Goal: Information Seeking & Learning: Learn about a topic

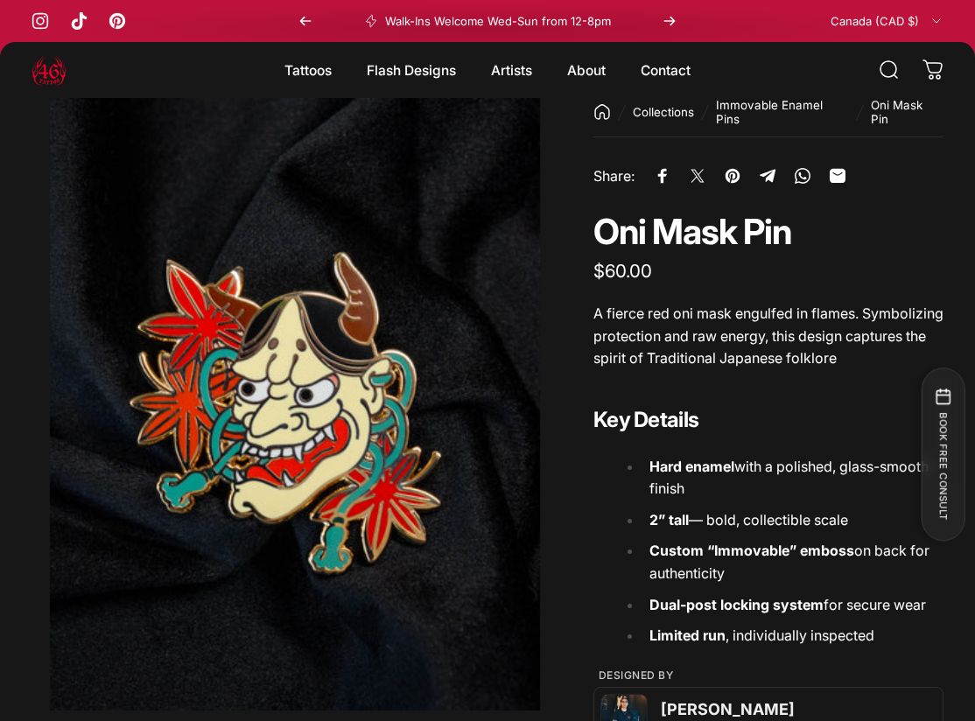
scroll to position [78, 0]
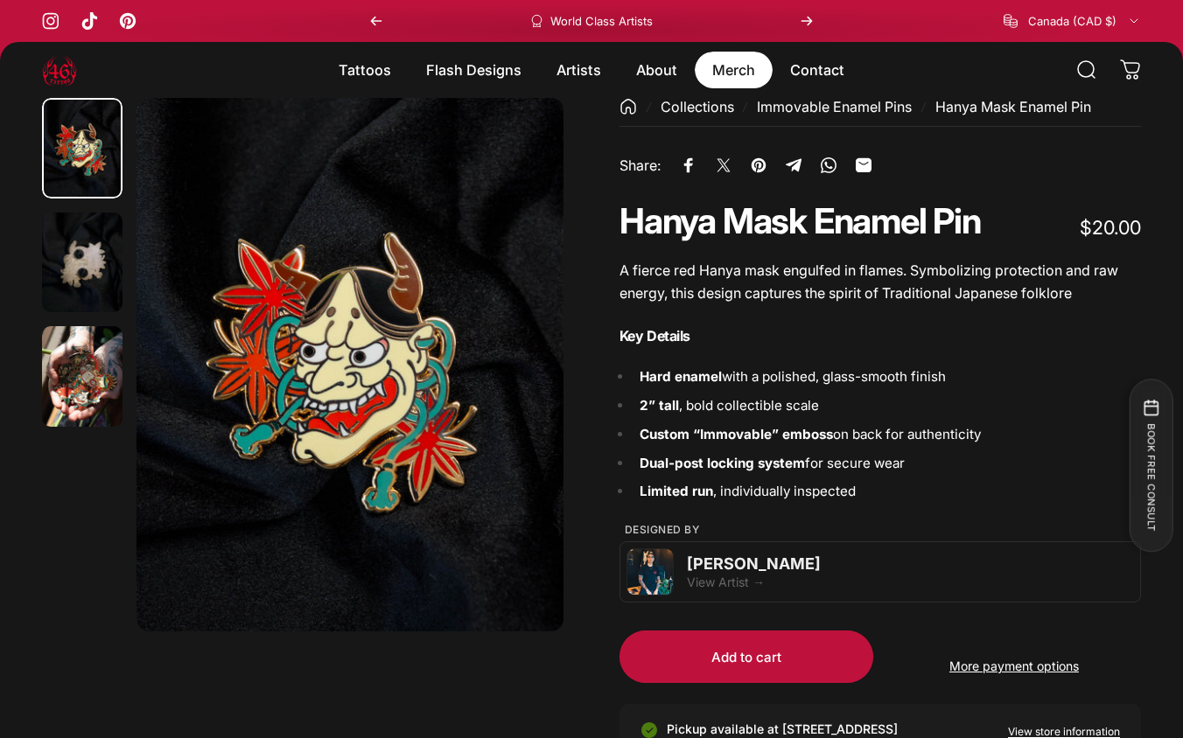
click at [747, 63] on link "Merch Merch" at bounding box center [734, 70] width 78 height 37
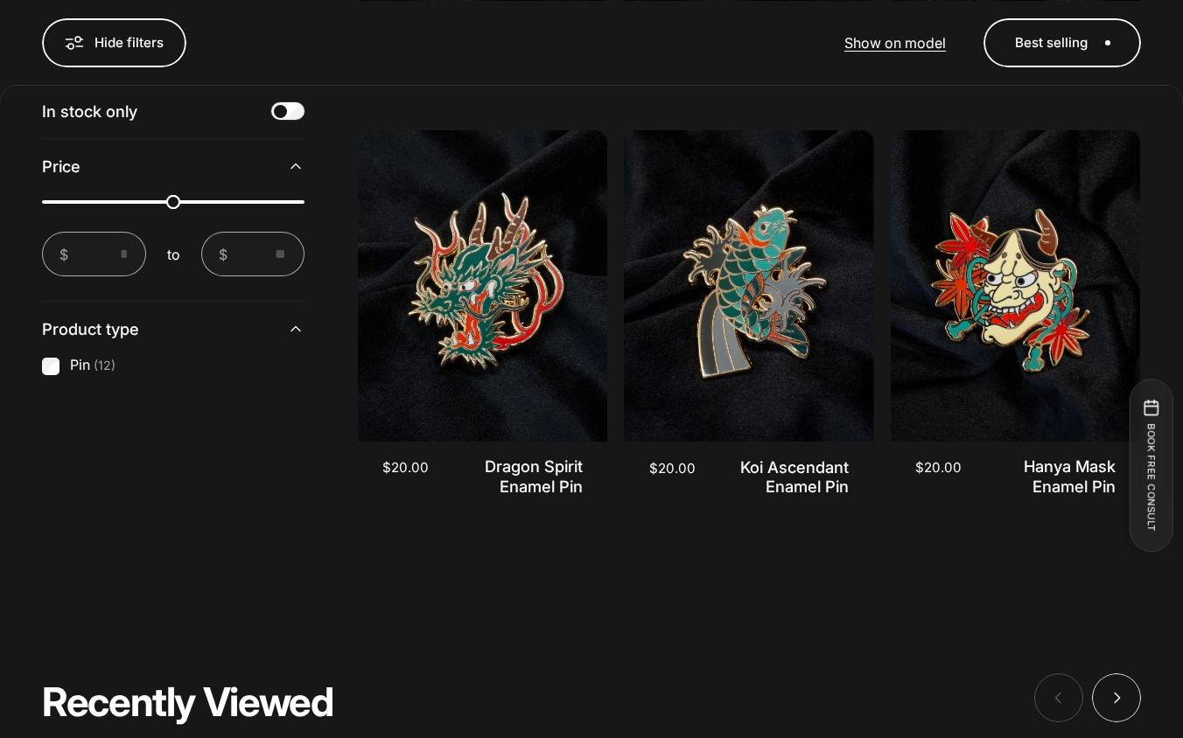
scroll to position [1822, 0]
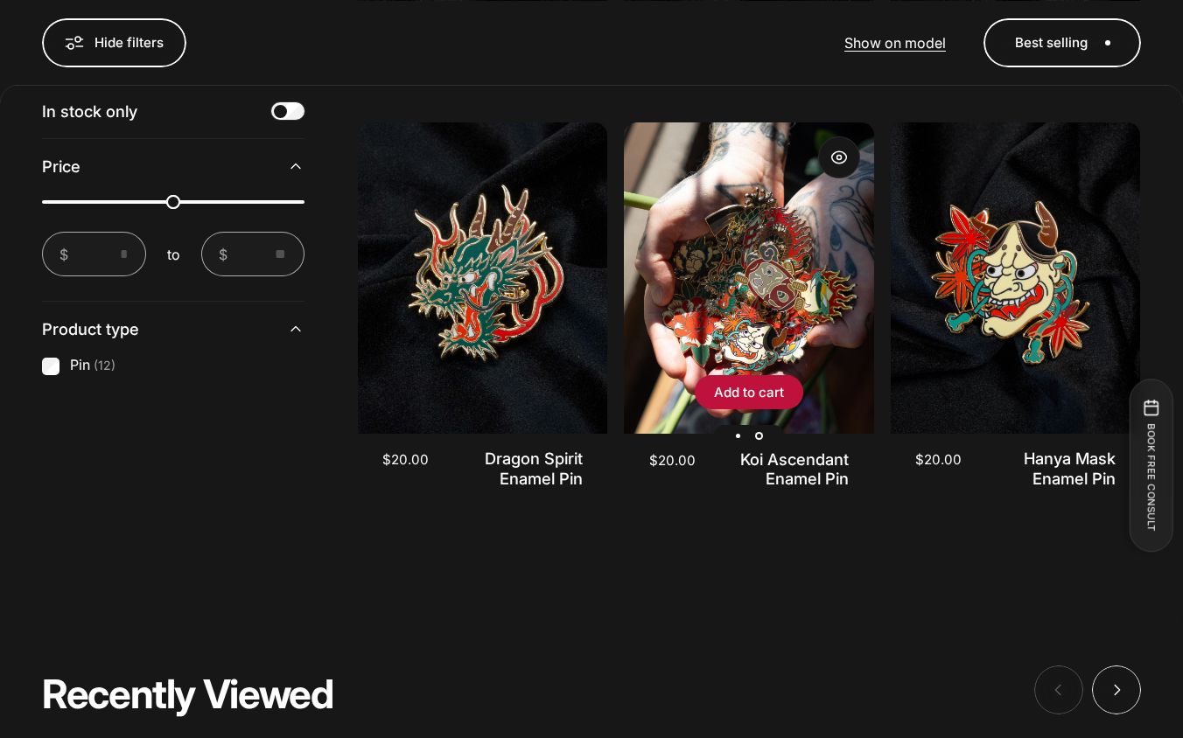
click at [785, 321] on img "Koi Ascendant Enamel Pin" at bounding box center [748, 278] width 249 height 312
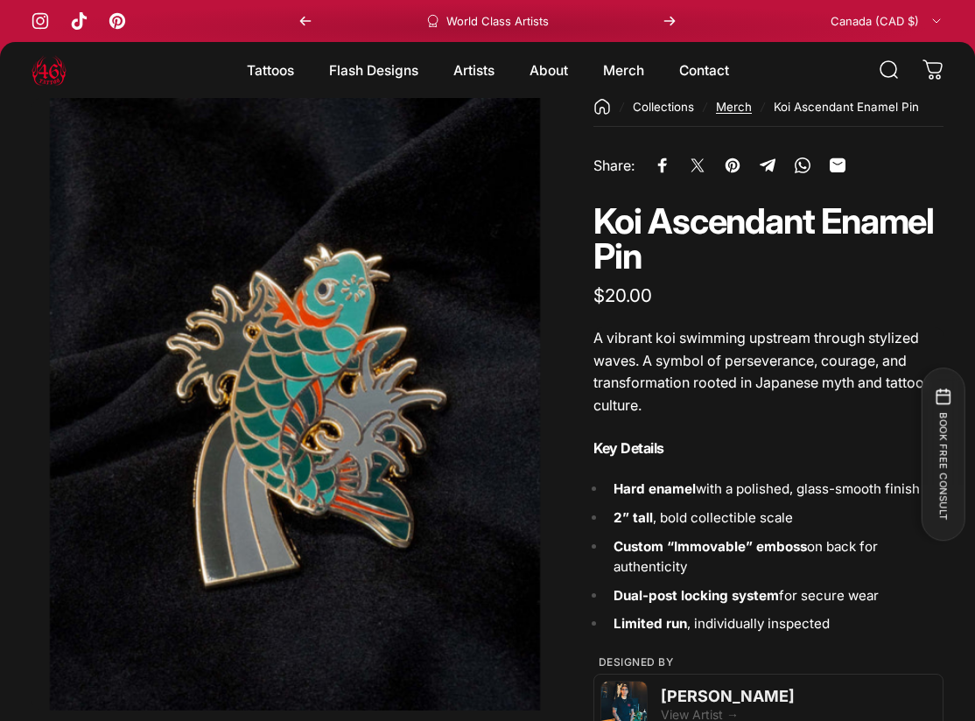
click at [732, 107] on link "Merch" at bounding box center [734, 107] width 36 height 14
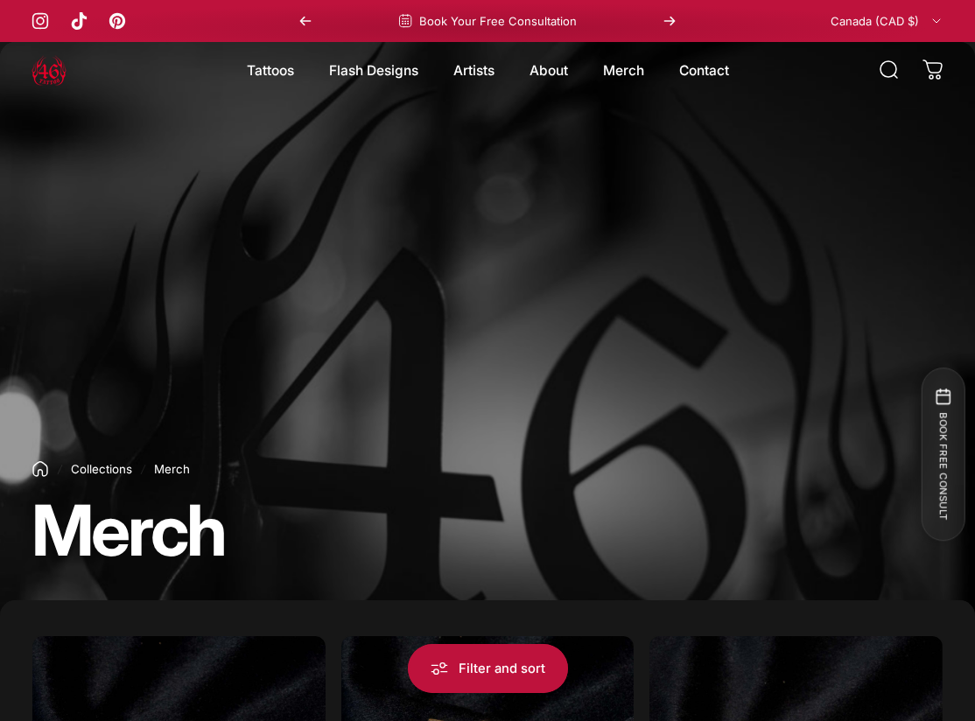
scroll to position [130, 0]
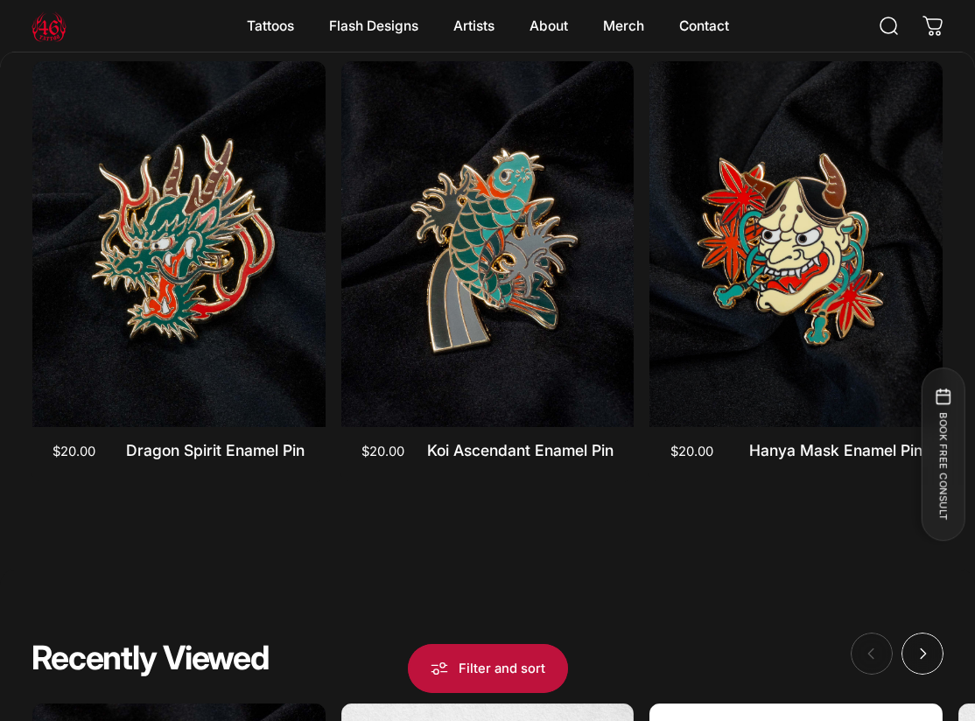
scroll to position [1909, 0]
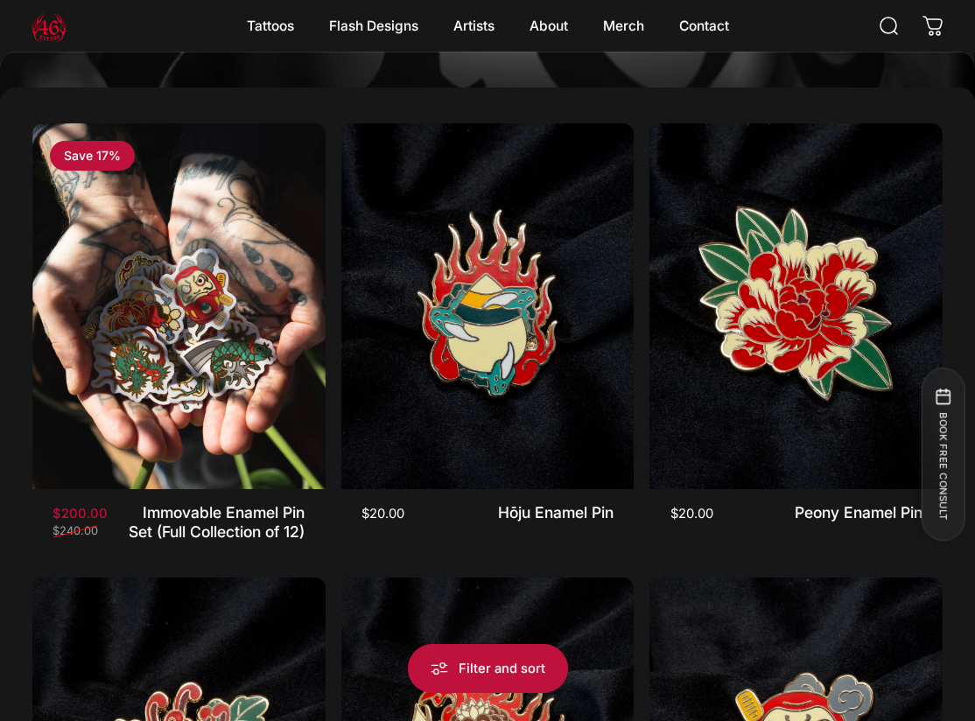
scroll to position [526, 0]
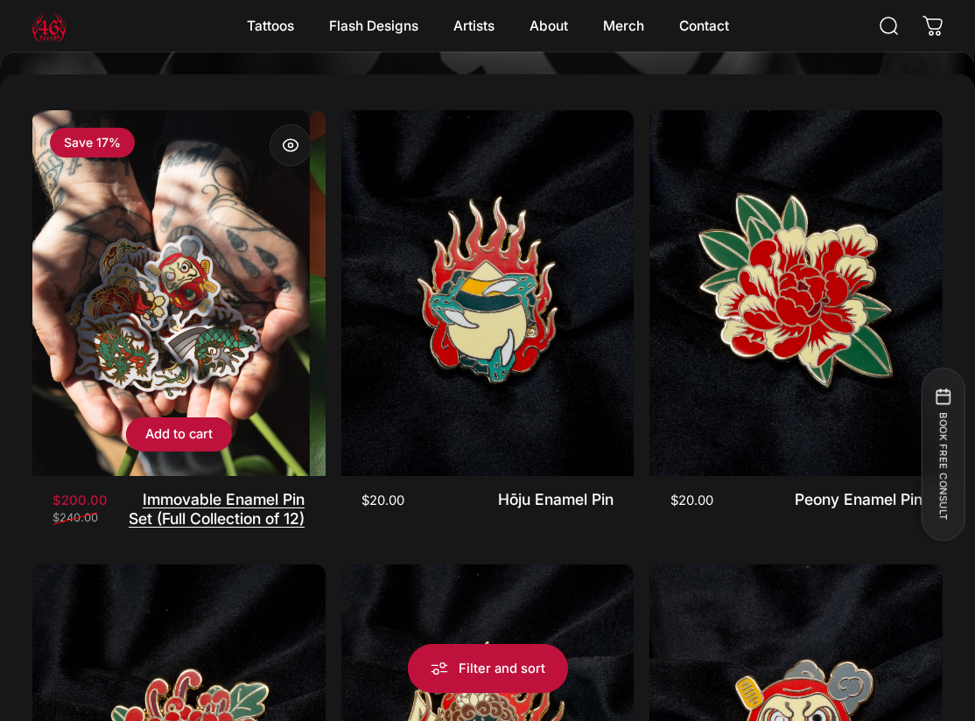
click at [213, 520] on link "Immovable Enamel Pin Set (Full Collection of 12)" at bounding box center [217, 509] width 176 height 38
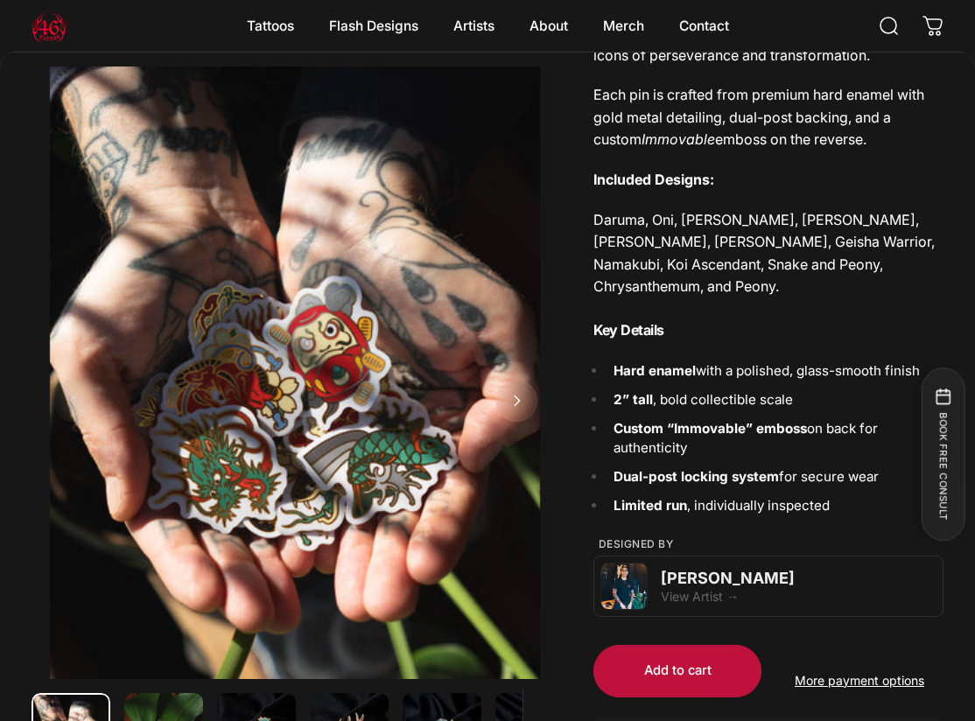
scroll to position [489, 0]
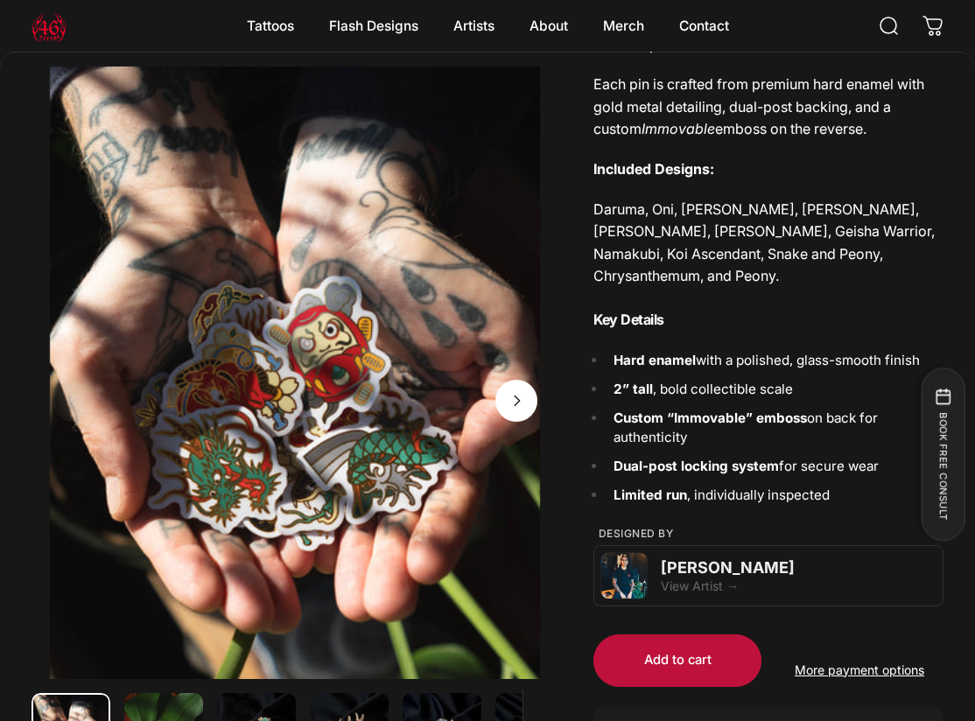
click at [521, 411] on span "Next" at bounding box center [516, 401] width 63 height 84
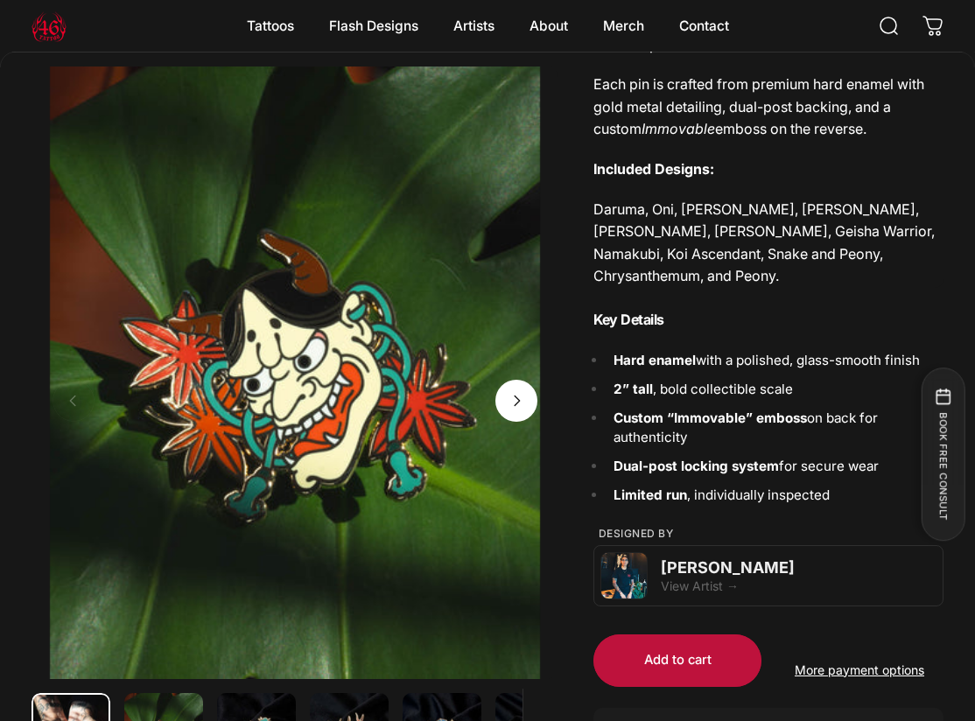
click at [521, 411] on span "Next" at bounding box center [516, 401] width 63 height 84
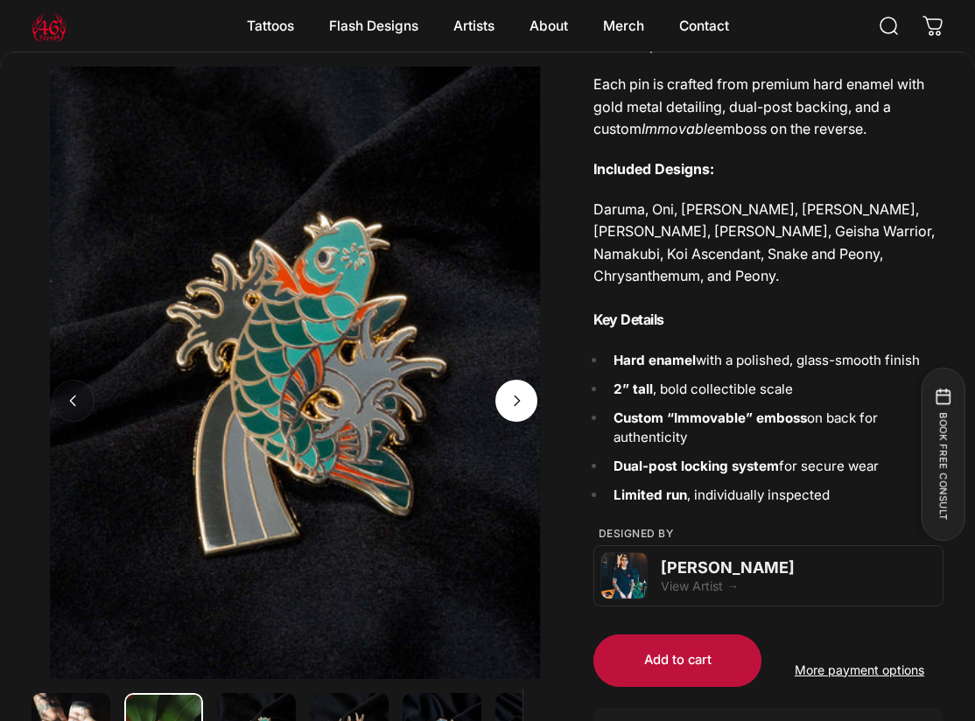
click at [522, 412] on span "Next" at bounding box center [516, 401] width 63 height 84
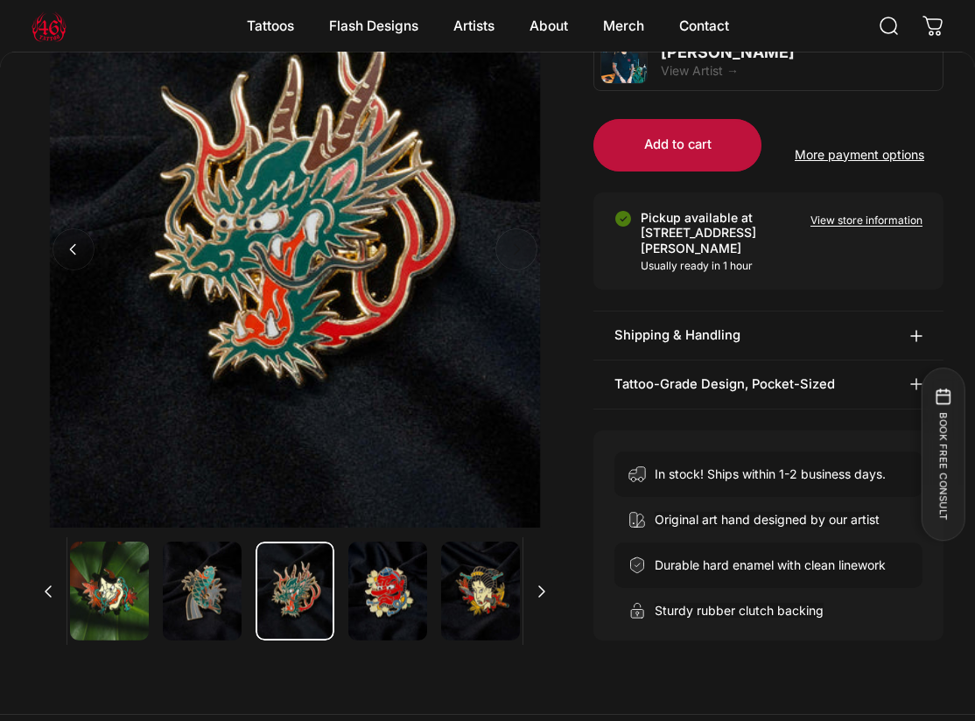
scroll to position [996, 0]
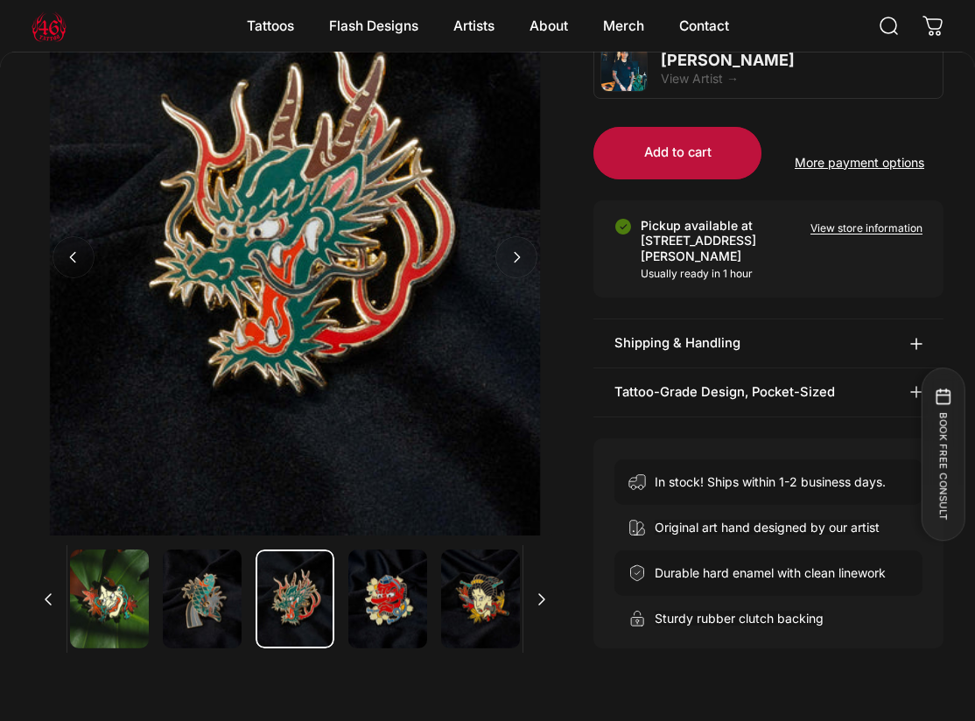
click at [376, 583] on img "Go to item 5" at bounding box center [387, 598] width 79 height 99
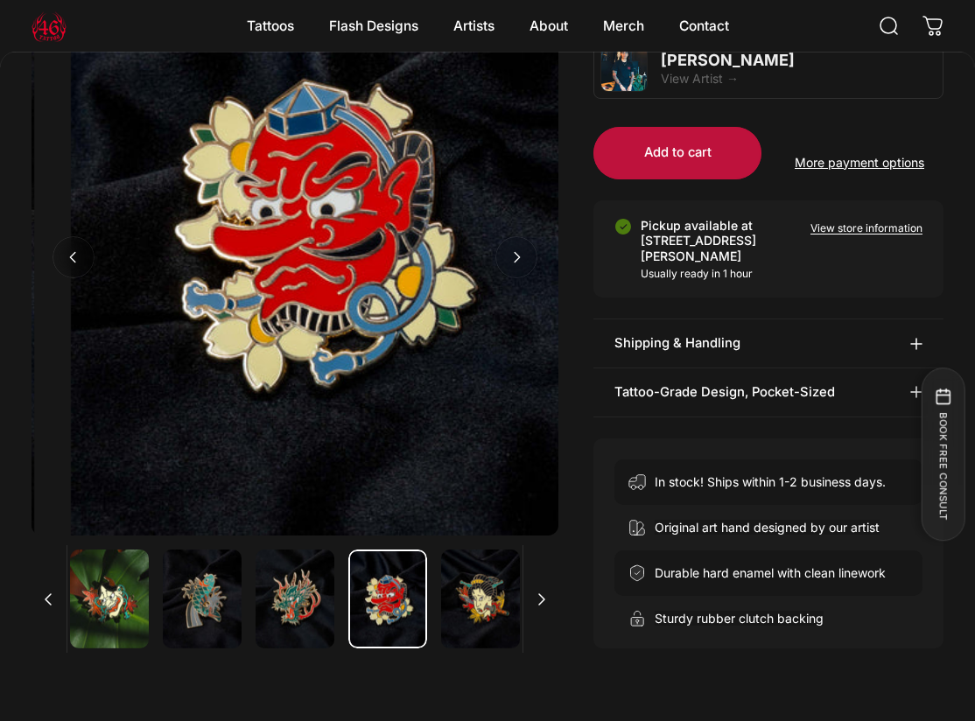
click at [465, 578] on img "Go to item 6" at bounding box center [480, 598] width 79 height 99
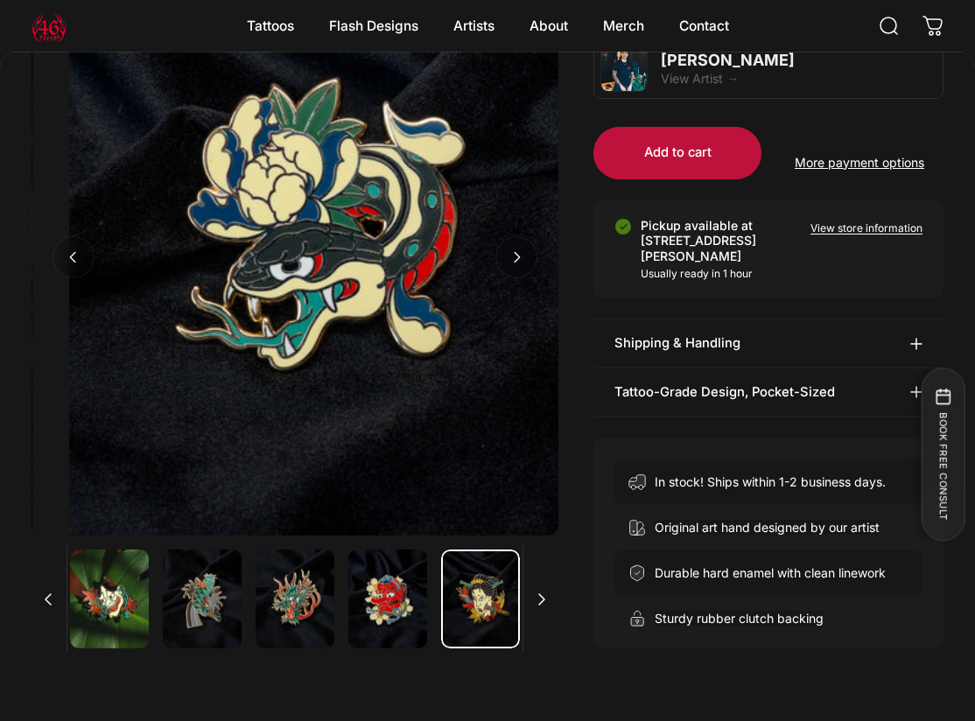
scroll to position [0, 3160]
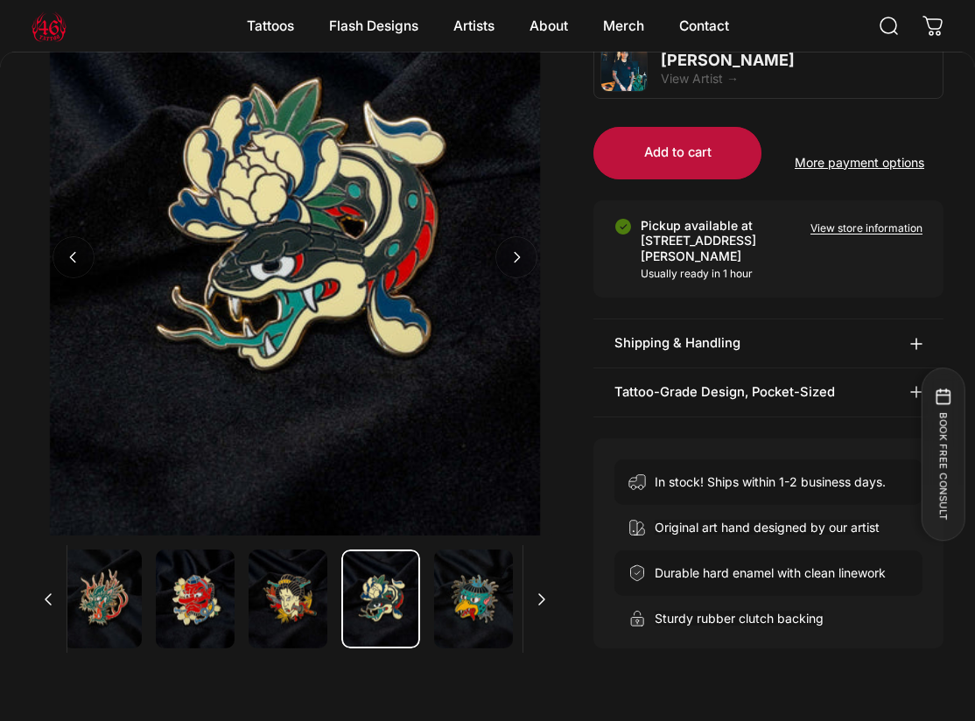
click at [548, 587] on media-dots "Gallery Viewer" at bounding box center [294, 598] width 527 height 99
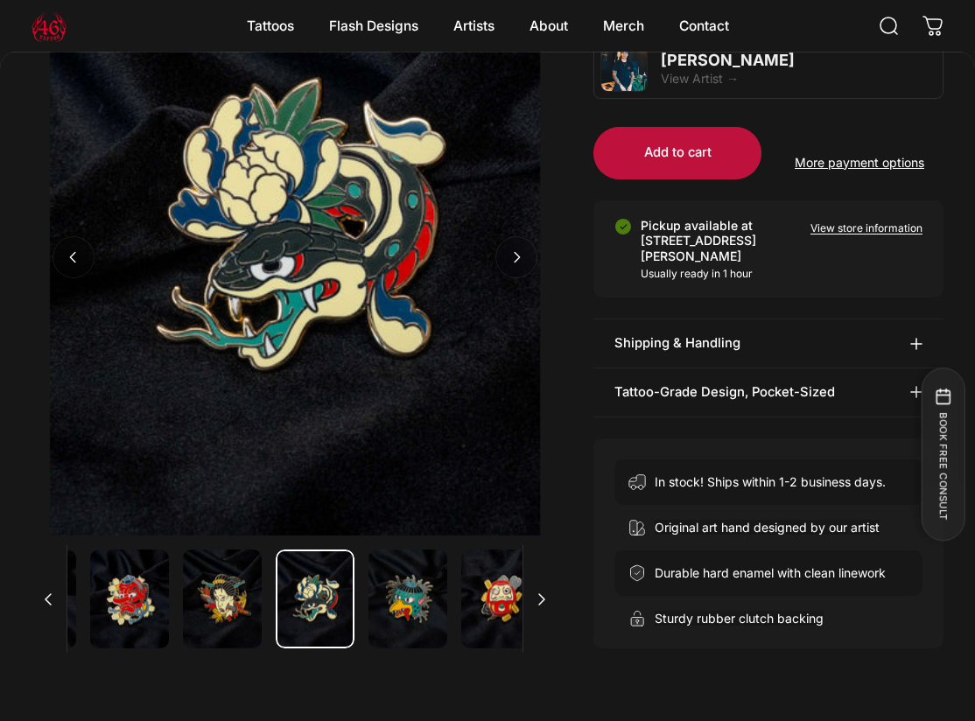
scroll to position [0, 332]
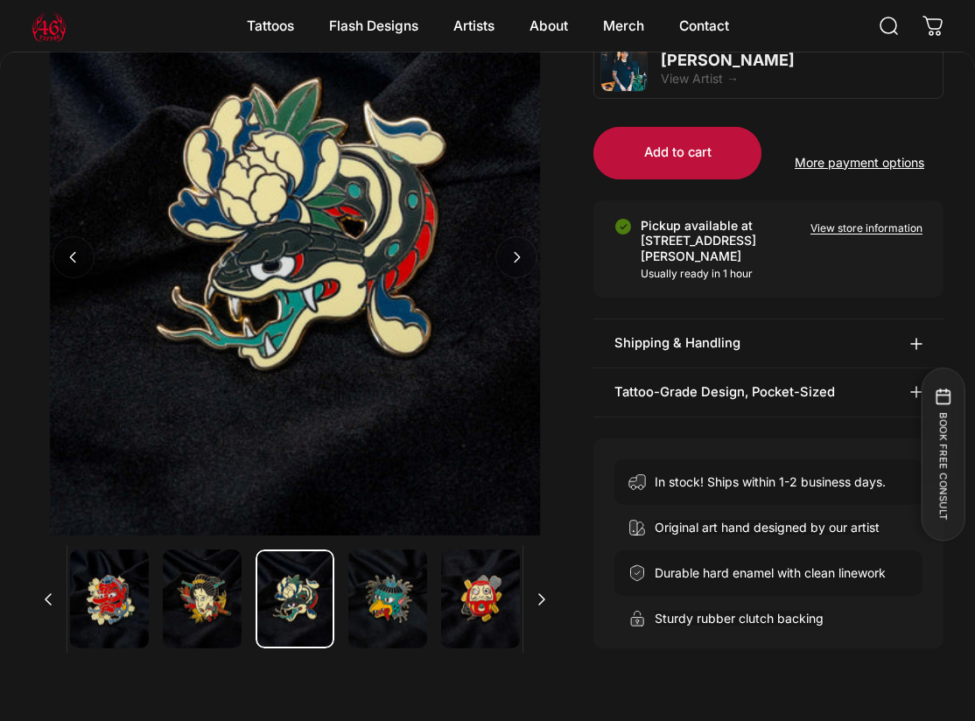
click at [403, 594] on img "Go to item 8" at bounding box center [387, 598] width 79 height 99
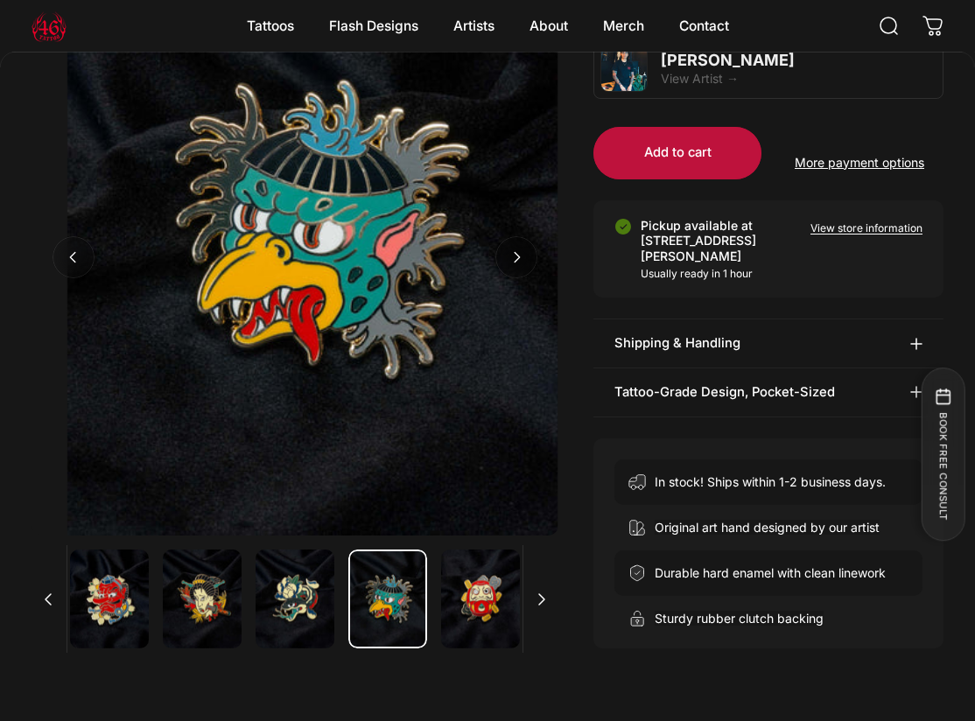
click at [444, 594] on img "Go to item 9" at bounding box center [480, 598] width 79 height 99
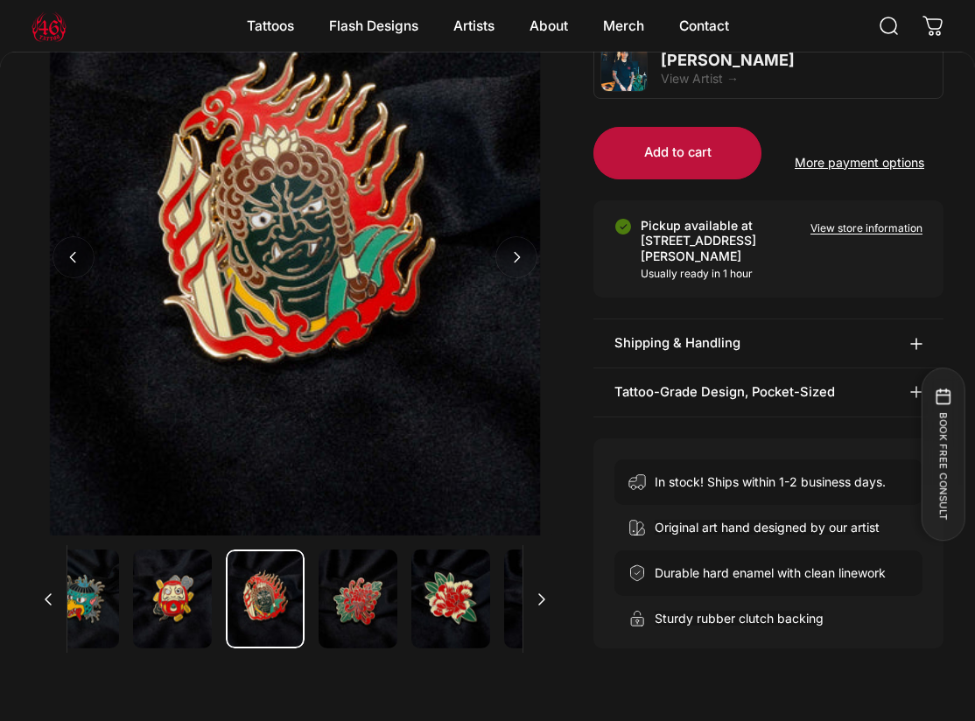
scroll to position [0, 641]
click at [340, 592] on img "Go to item 11" at bounding box center [357, 598] width 79 height 99
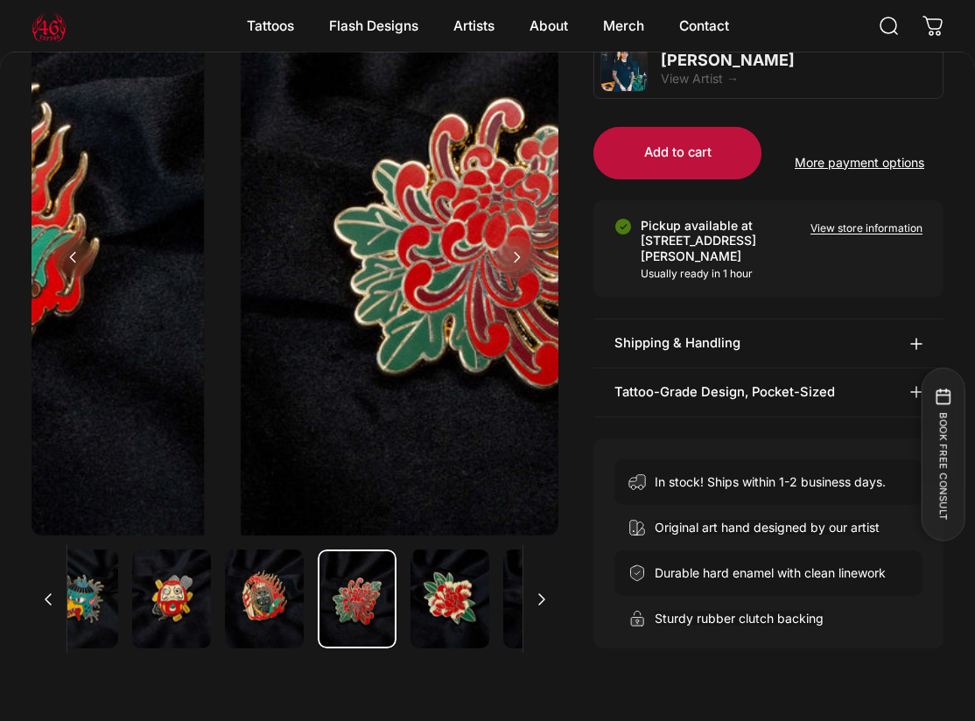
click at [405, 594] on media-dots "Gallery Viewer" at bounding box center [294, 598] width 527 height 99
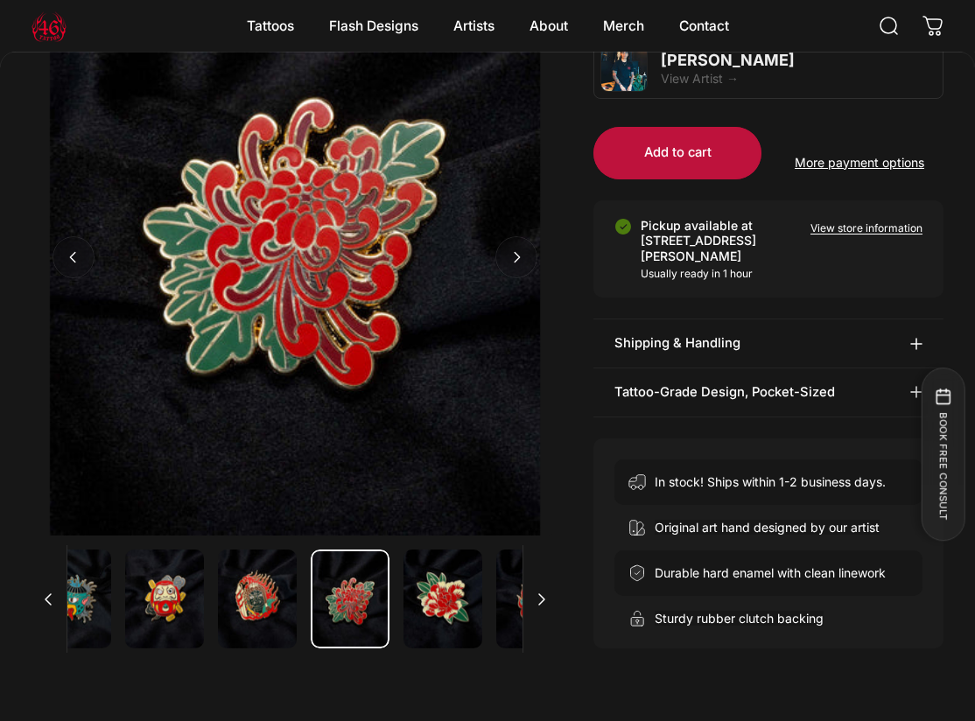
scroll to position [0, 703]
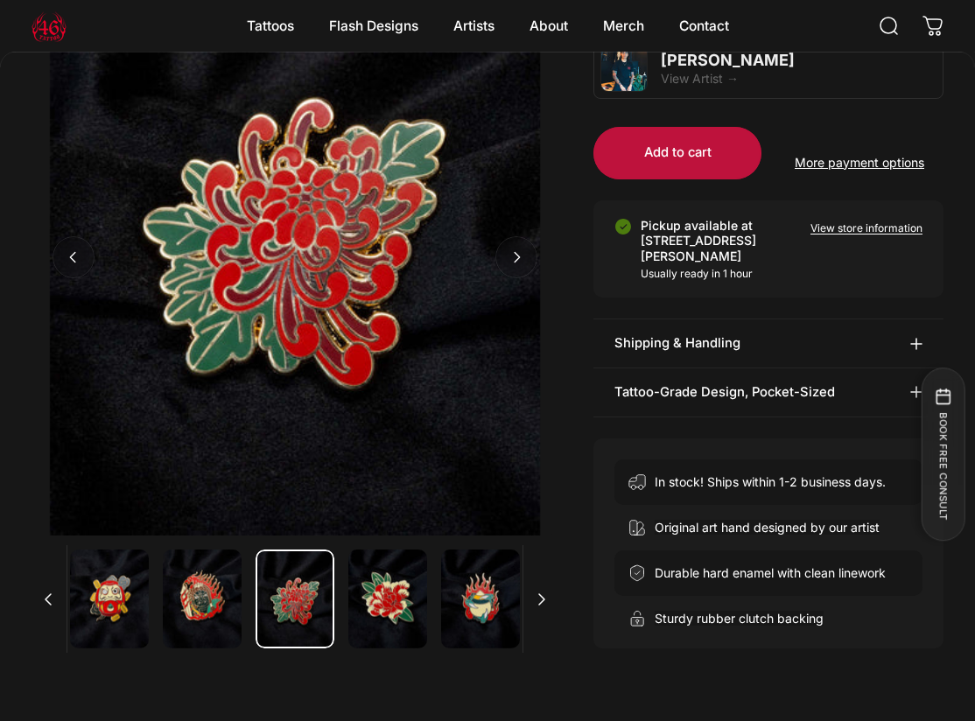
click at [426, 594] on img "Go to item 12" at bounding box center [387, 598] width 79 height 99
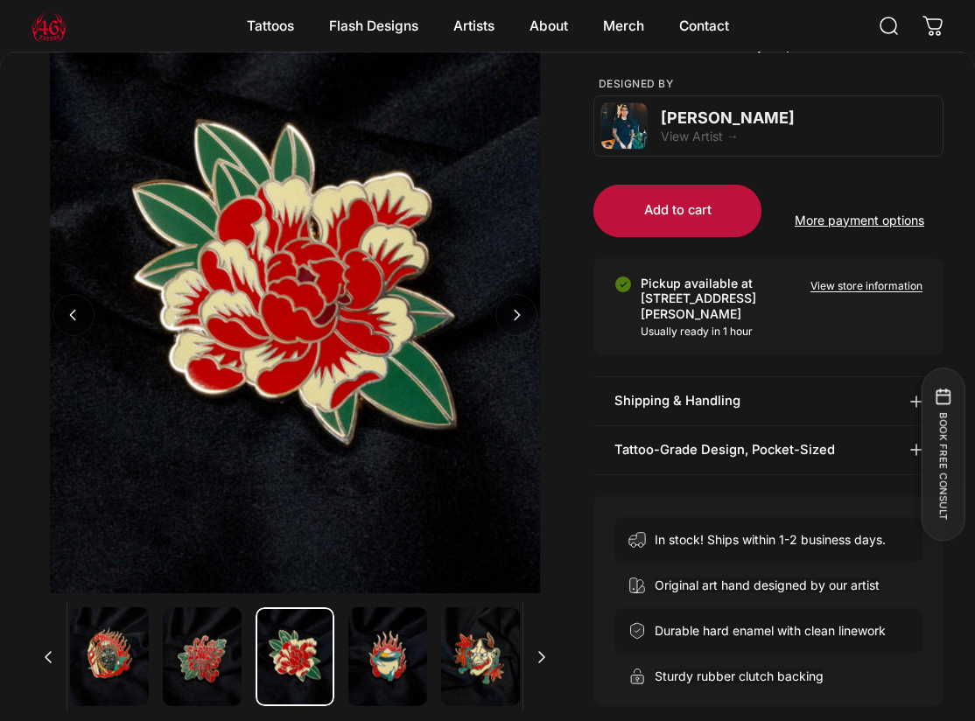
scroll to position [954, 0]
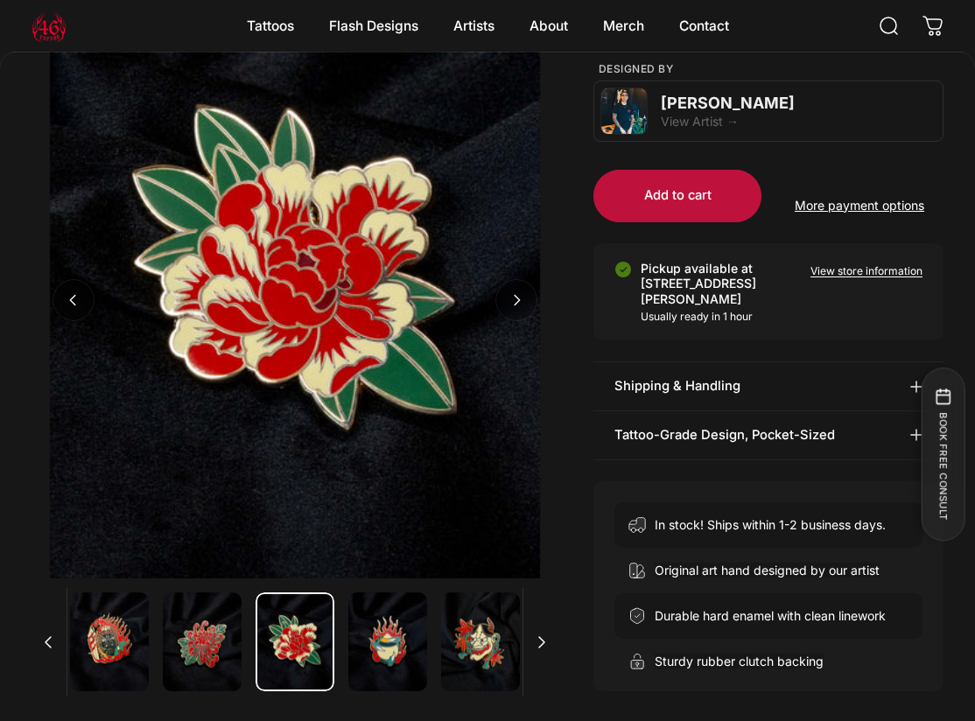
click at [395, 619] on img "Go to item 13" at bounding box center [387, 641] width 79 height 99
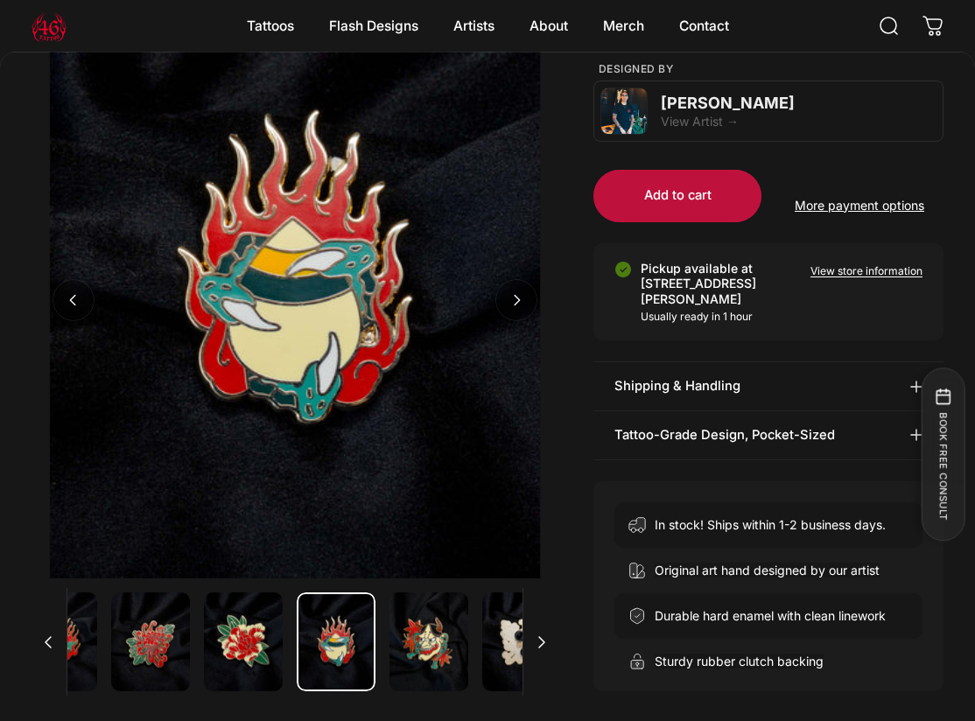
scroll to position [0, 850]
click at [471, 613] on media-dots "Gallery Viewer" at bounding box center [294, 641] width 527 height 99
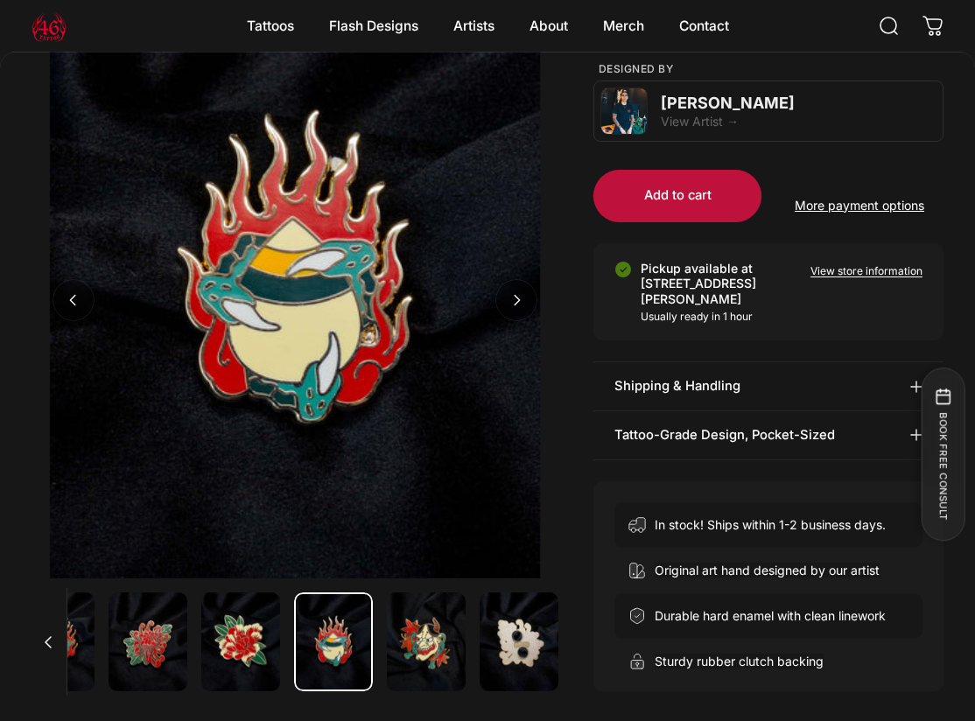
click at [513, 612] on img "Go to item 15" at bounding box center [518, 641] width 79 height 99
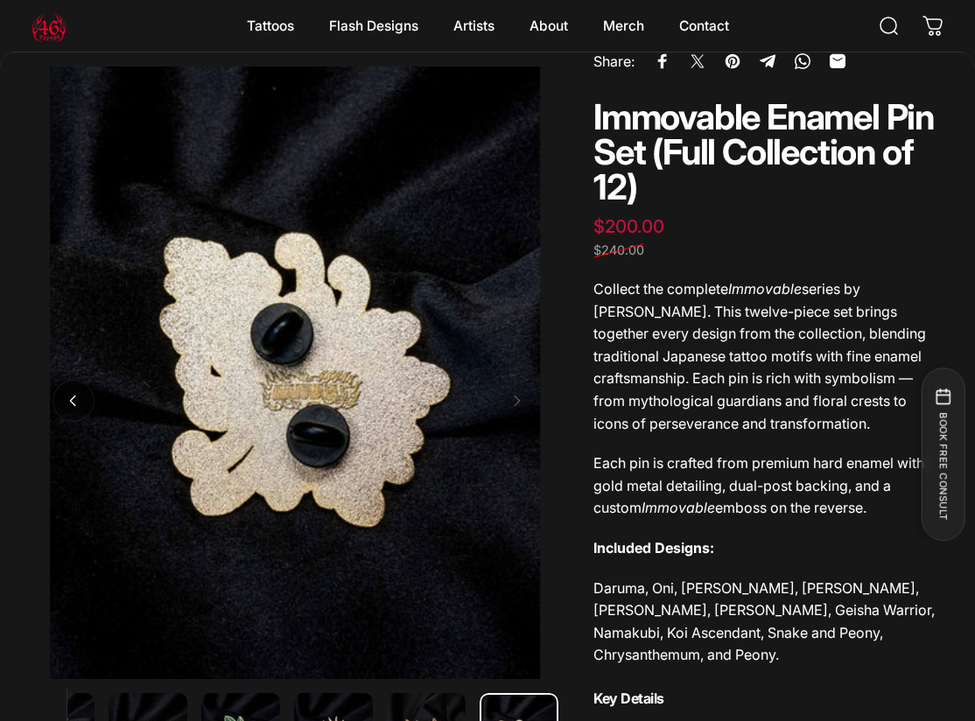
scroll to position [0, 0]
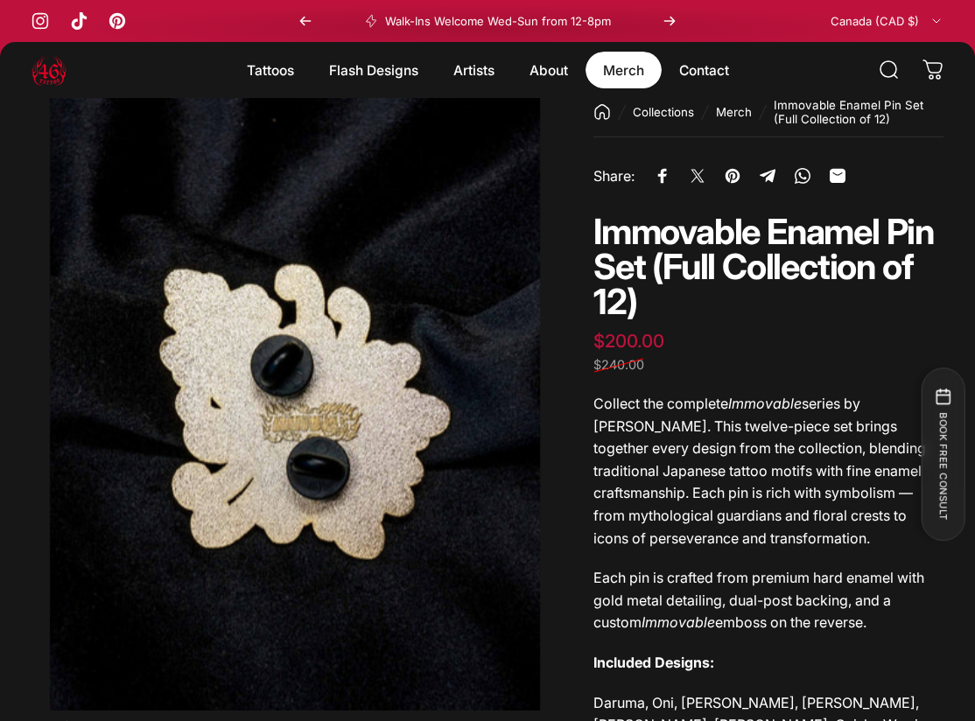
click at [607, 69] on link "Merch Merch" at bounding box center [623, 70] width 76 height 37
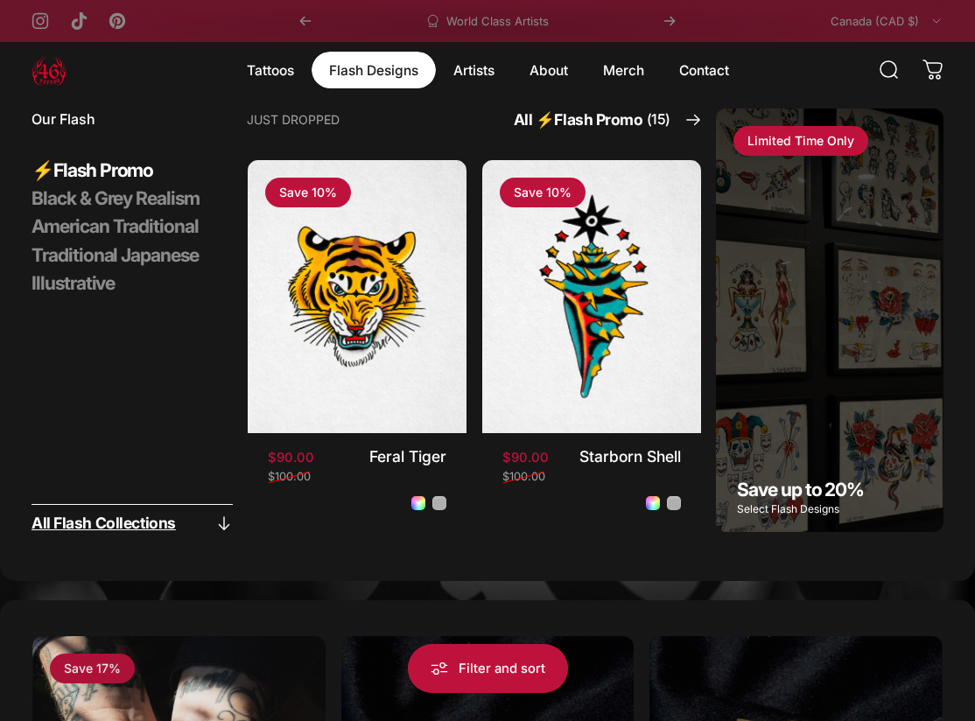
click at [135, 522] on span "All Flash Collections" at bounding box center [103, 523] width 144 height 16
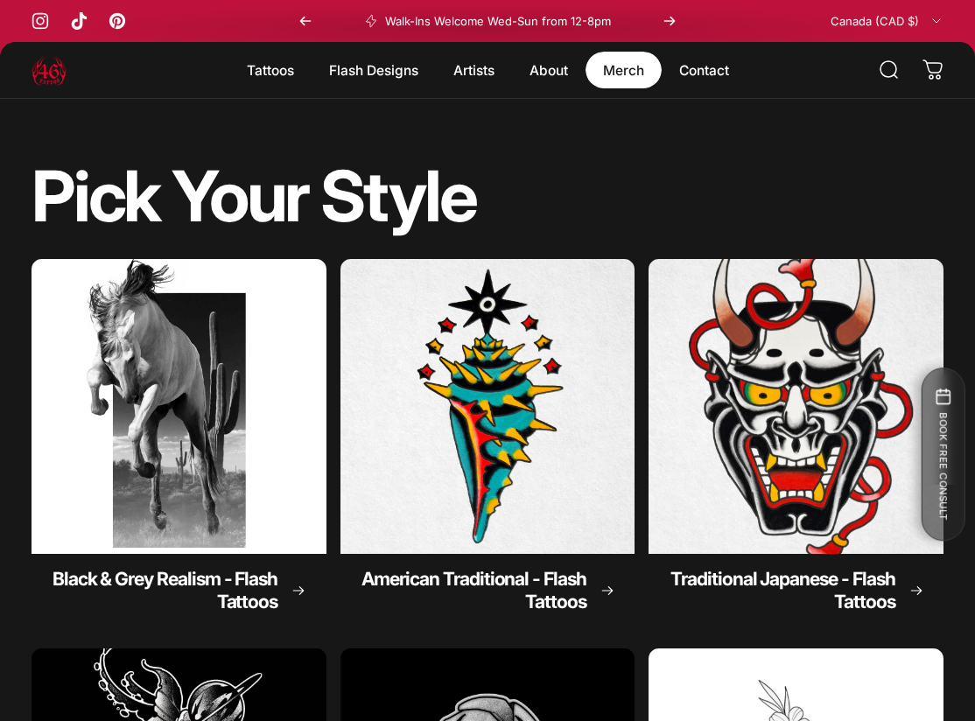
click at [631, 82] on link "Merch Merch" at bounding box center [623, 70] width 76 height 37
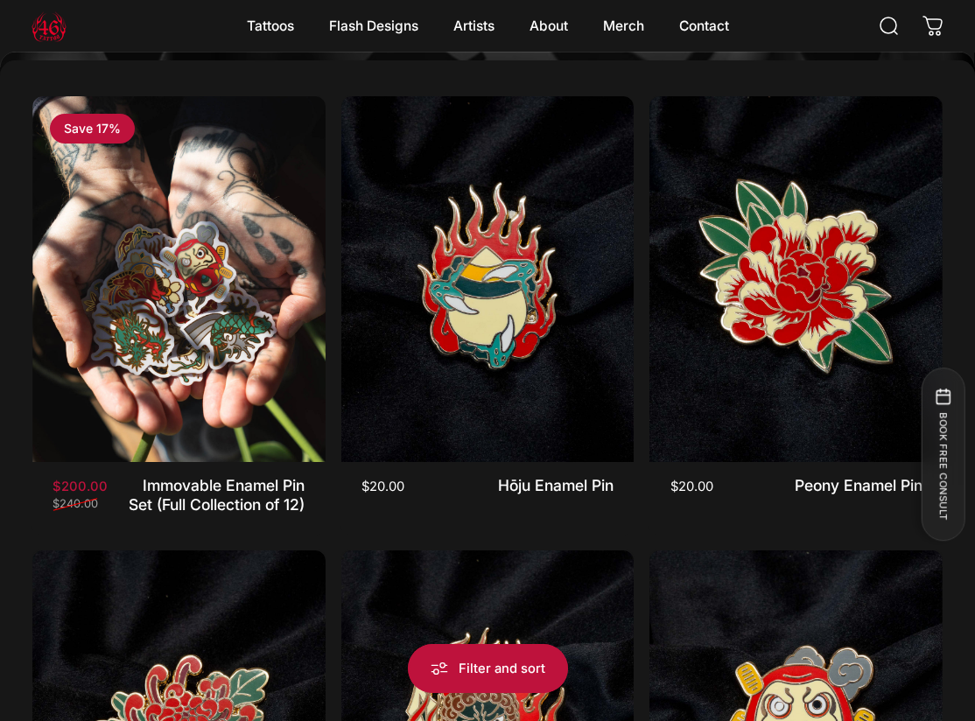
scroll to position [556, 0]
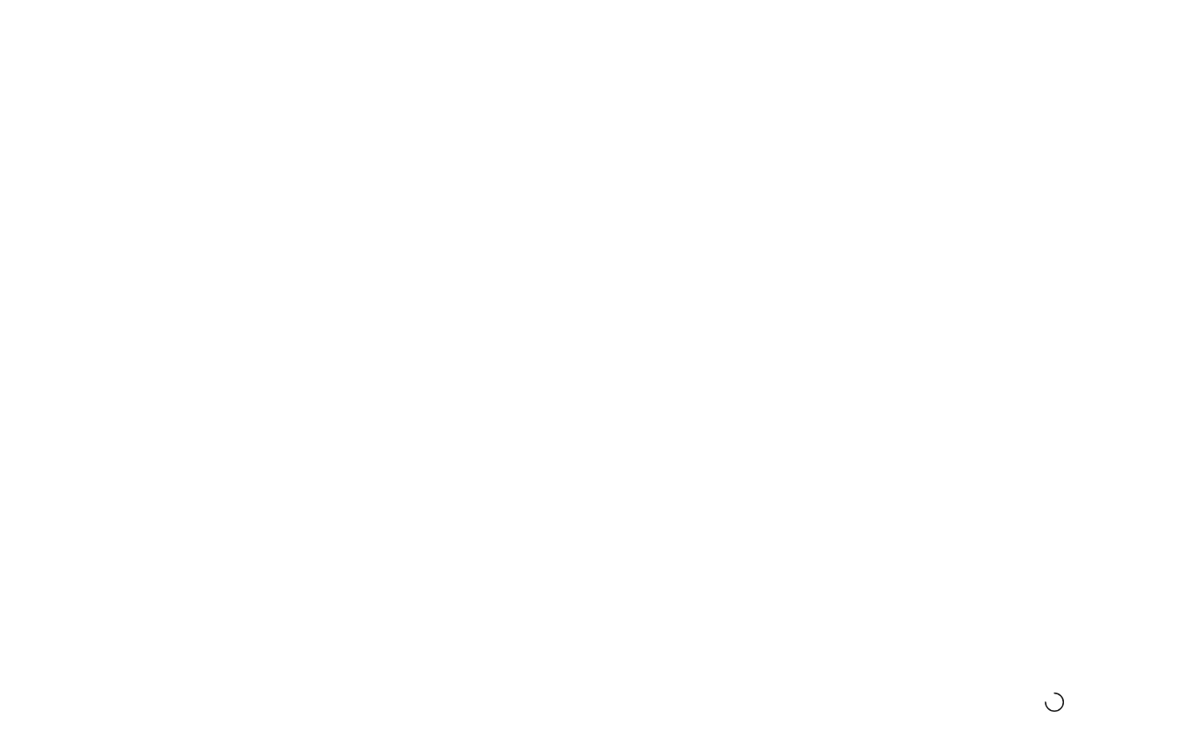
scroll to position [556, 0]
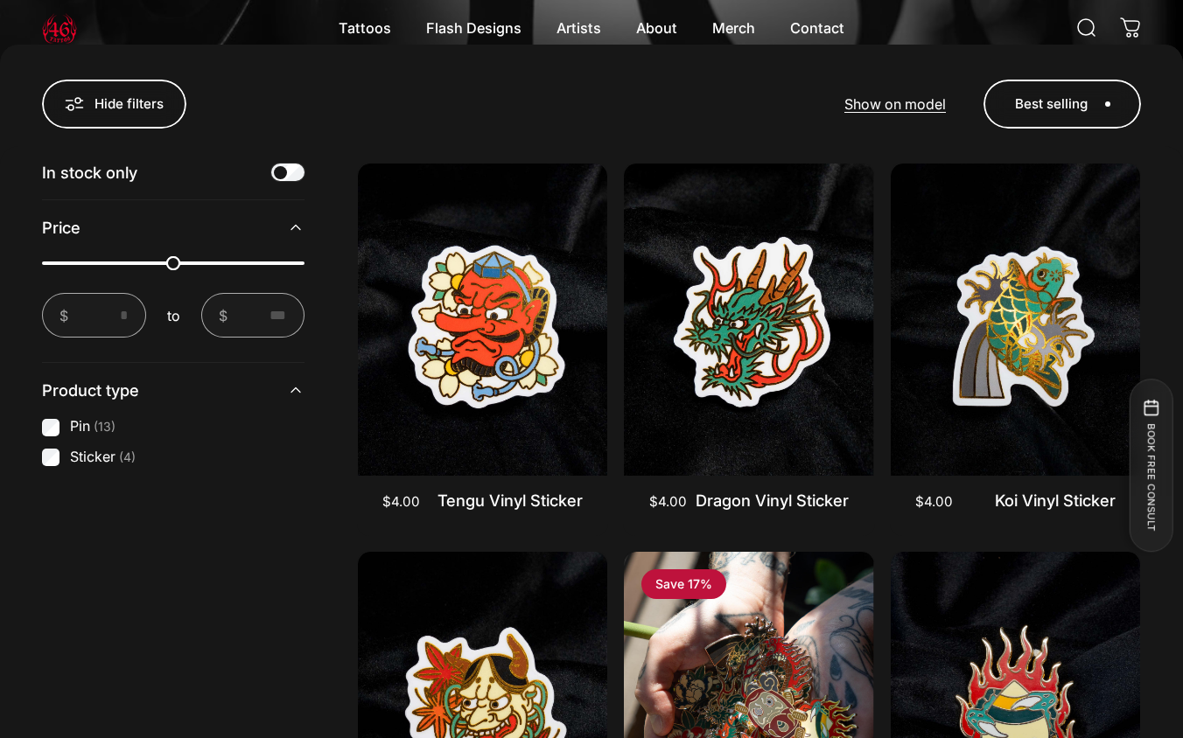
click at [97, 461] on label "Sticker (4)" at bounding box center [103, 457] width 66 height 19
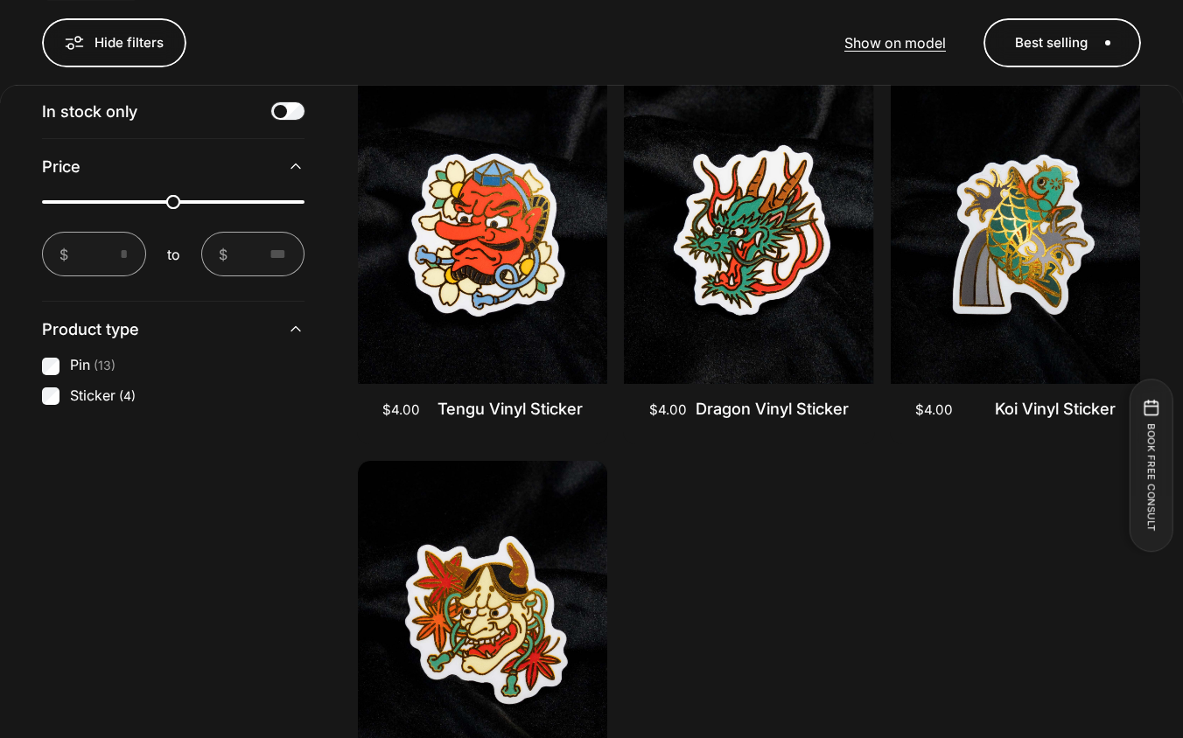
scroll to position [633, 0]
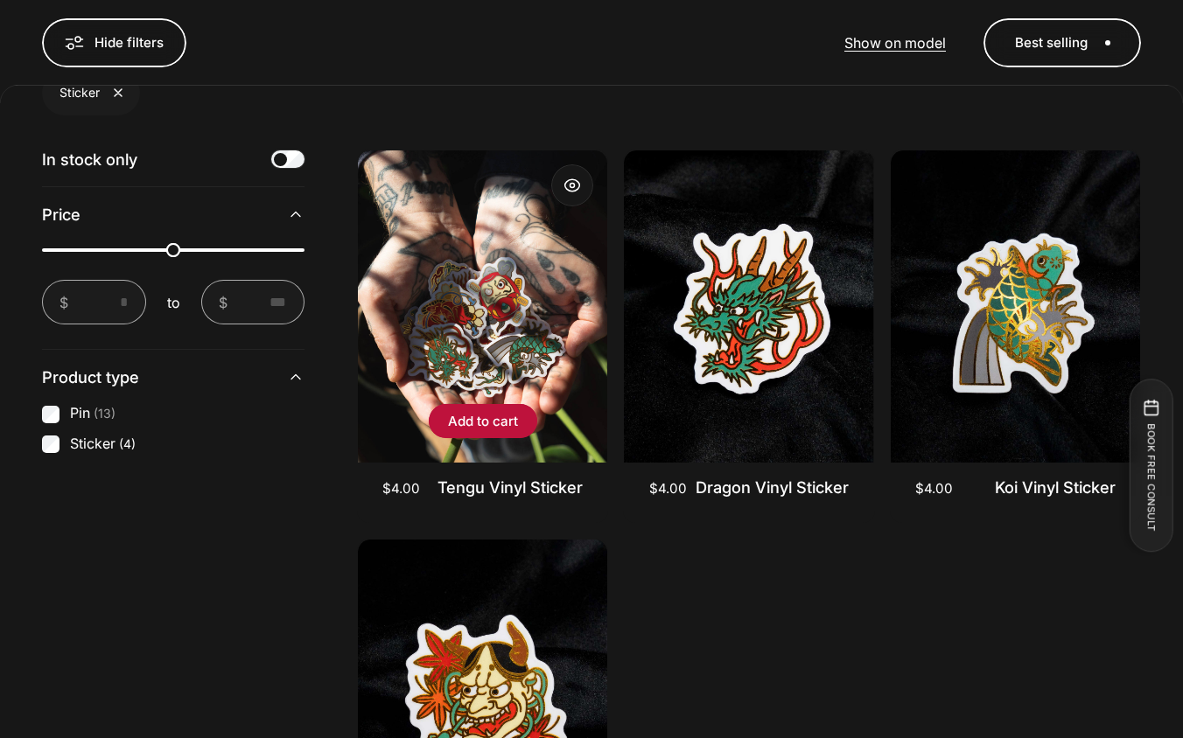
click at [524, 360] on img "Tengu Vinyl Sticker" at bounding box center [482, 306] width 249 height 312
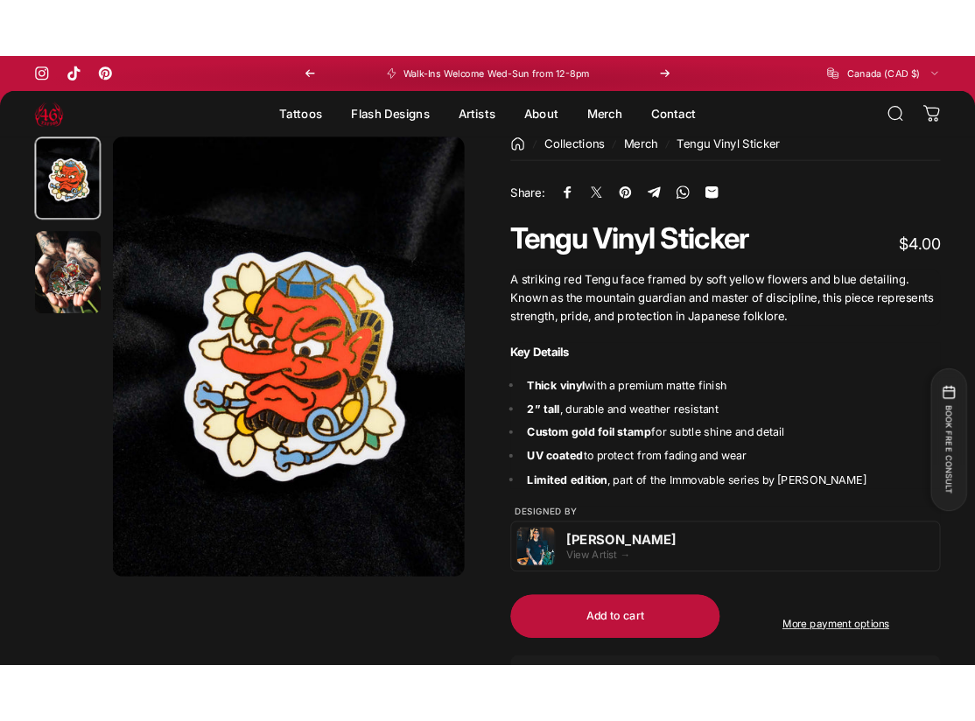
scroll to position [0, 308]
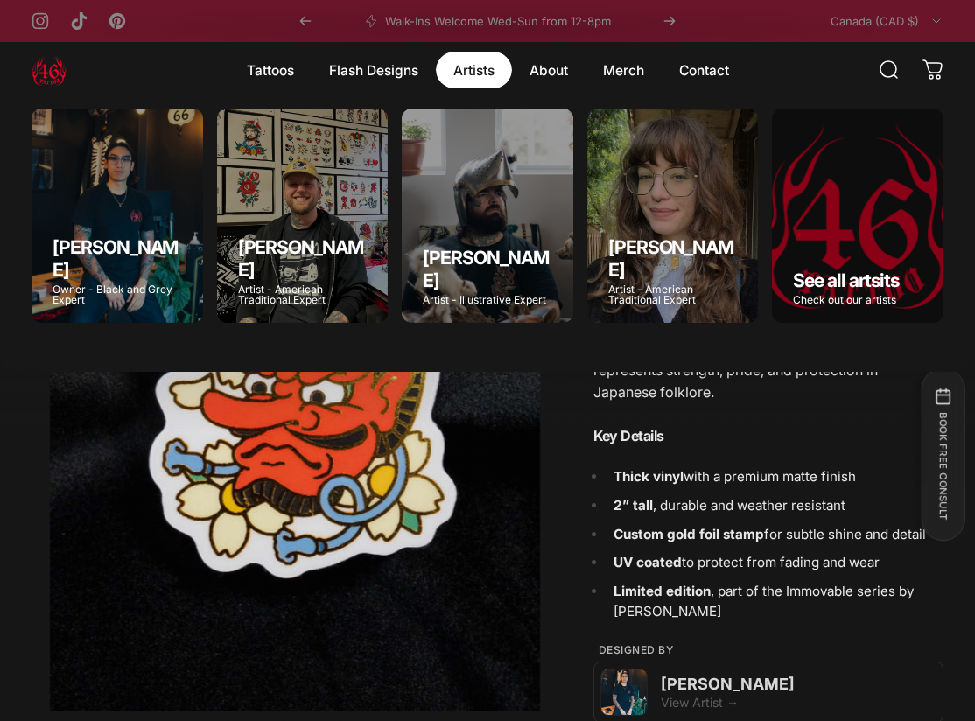
click at [495, 67] on magnet-element "Artists Artists" at bounding box center [474, 70] width 76 height 37
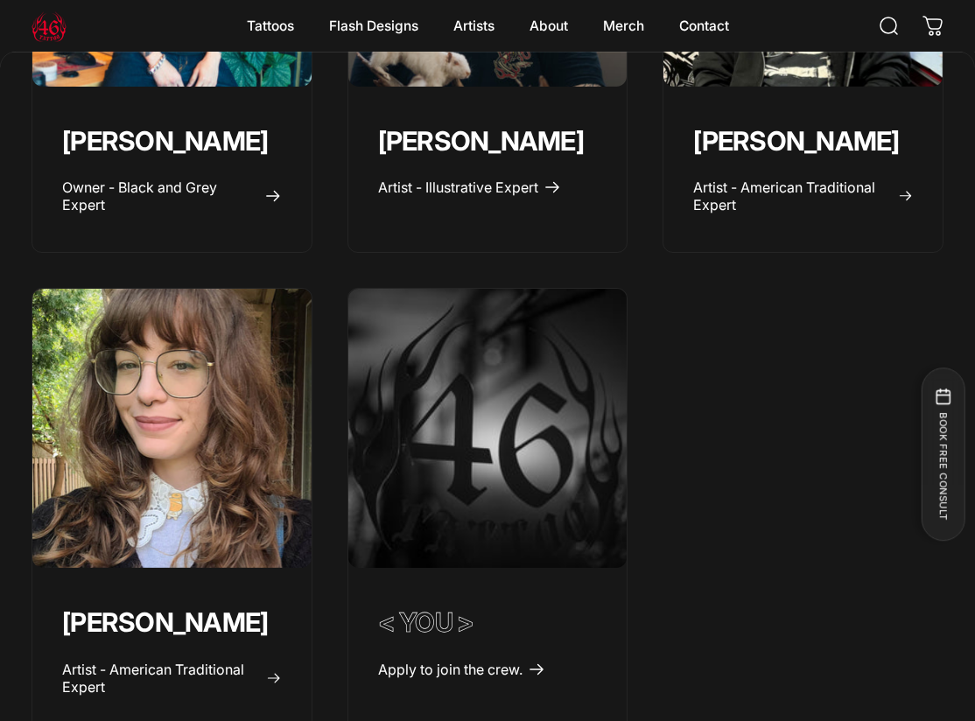
scroll to position [428, 0]
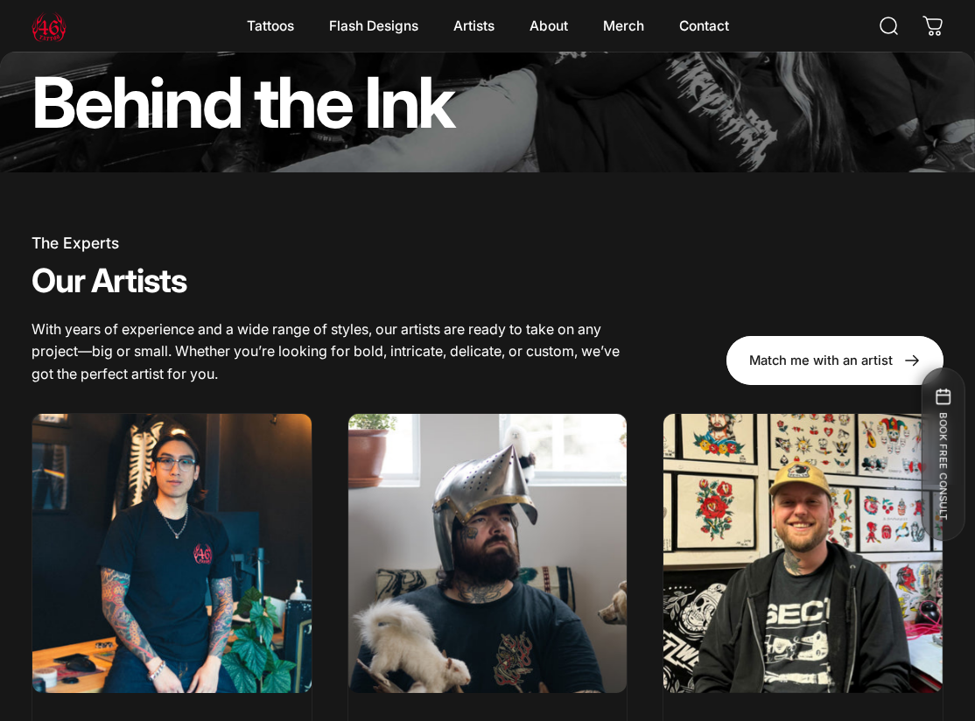
click at [786, 361] on link "Match me with an artist" at bounding box center [834, 360] width 217 height 49
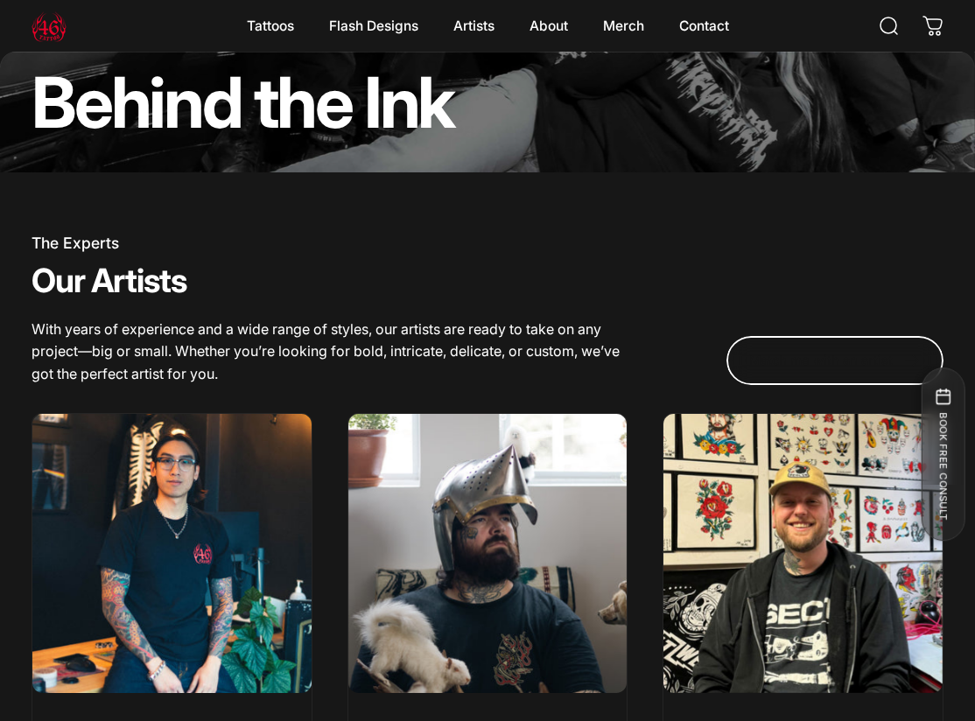
click at [819, 335] on span at bounding box center [834, 286] width 325 height 98
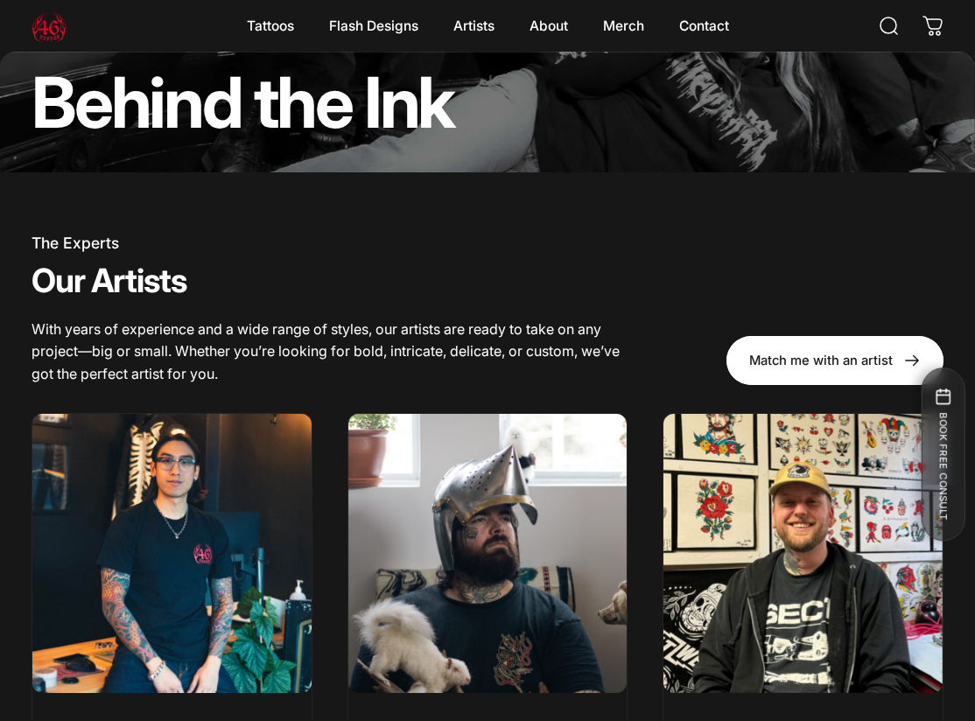
click at [807, 360] on span at bounding box center [834, 360] width 325 height 98
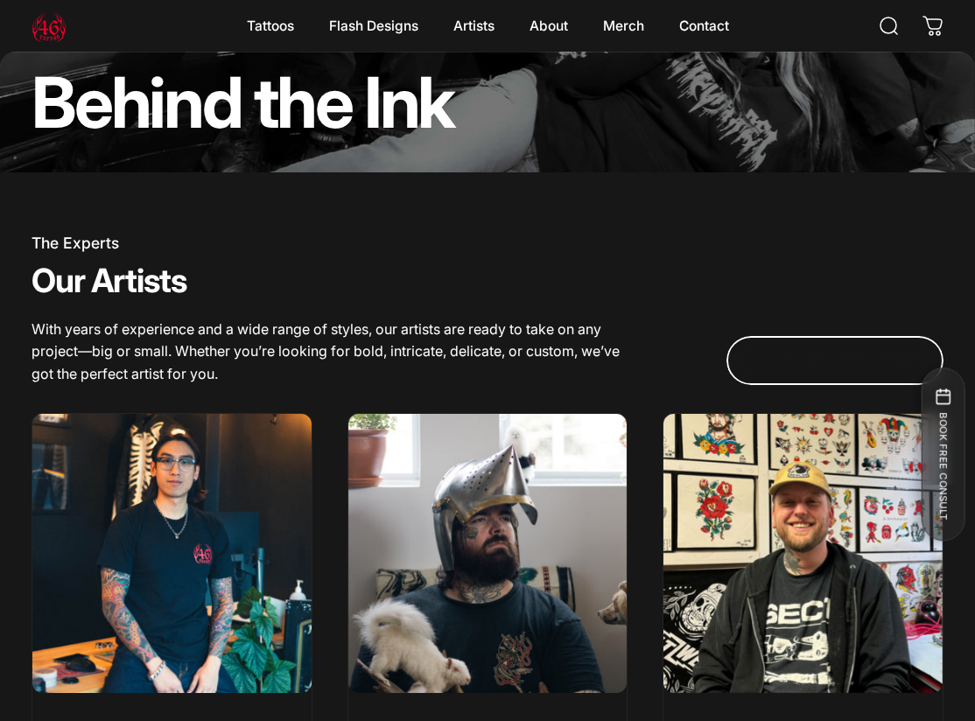
click at [866, 357] on link "Match me with an artist" at bounding box center [834, 360] width 217 height 49
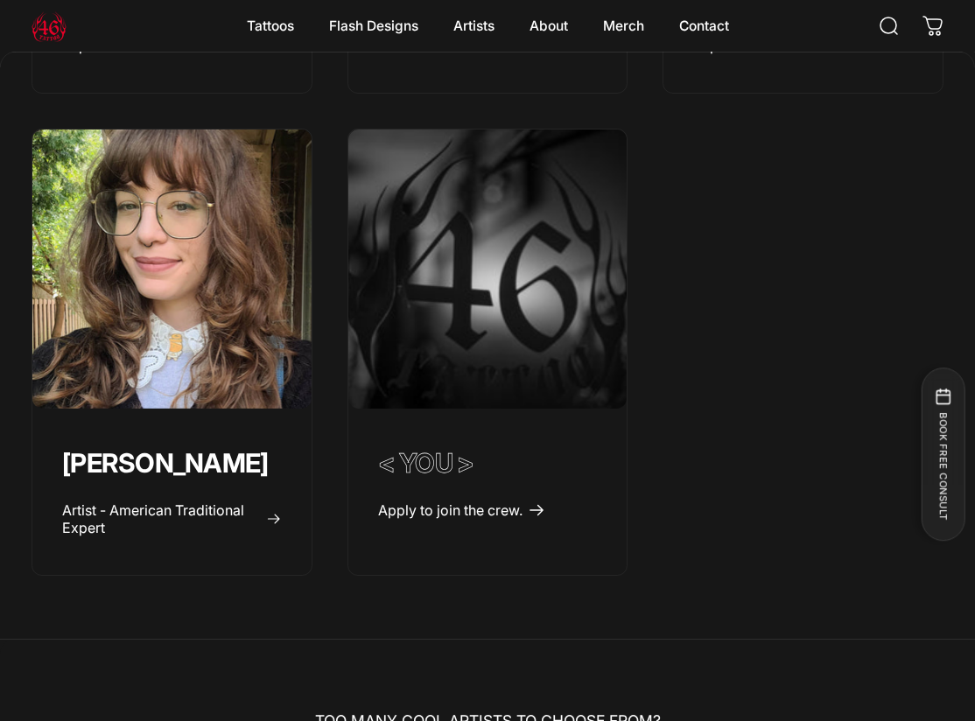
scroll to position [475, 0]
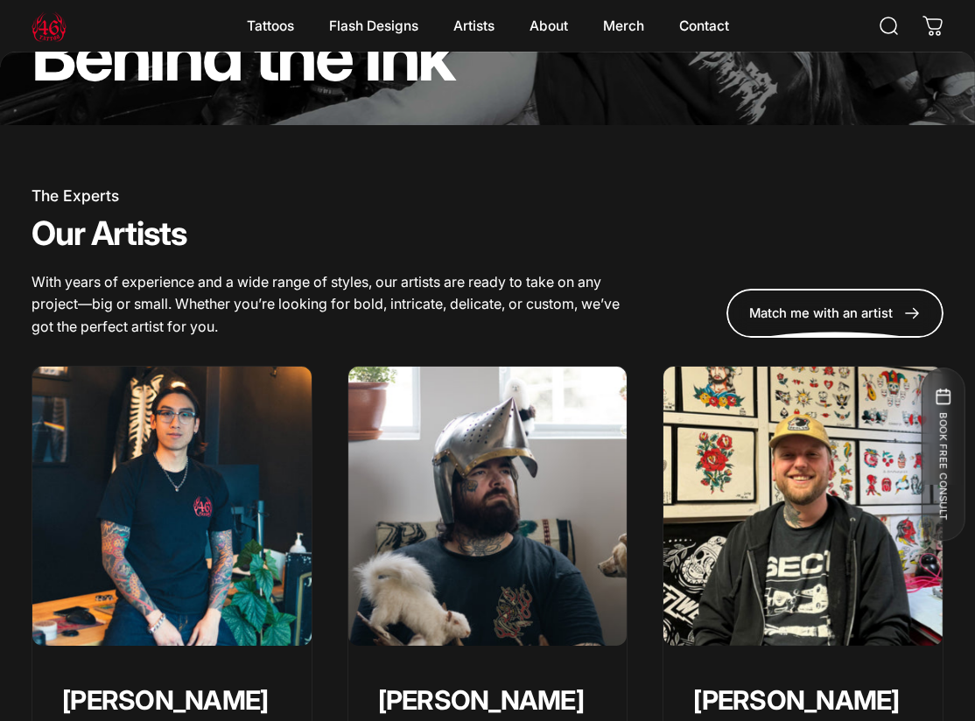
click at [813, 286] on div "The Experts Our Artists With years of experience and a wide range of styles, ou…" at bounding box center [487, 263] width 912 height 150
click at [619, 35] on link "Merch Merch" at bounding box center [623, 26] width 76 height 37
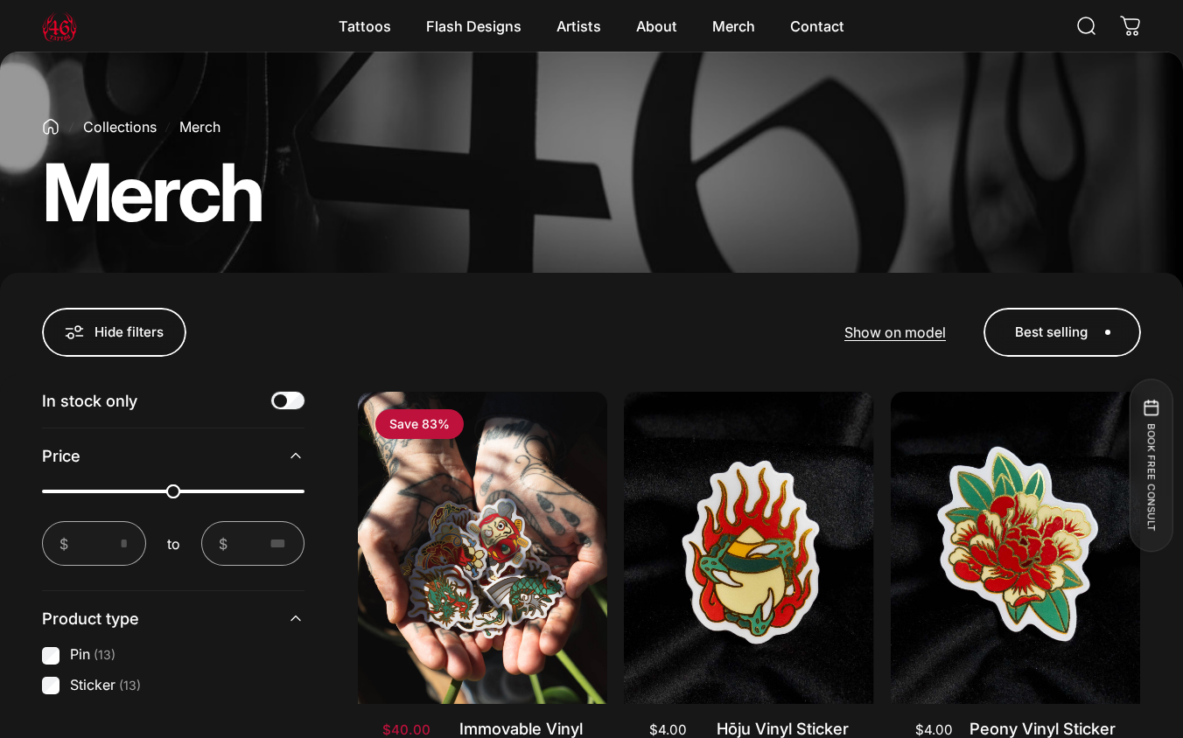
scroll to position [325, 0]
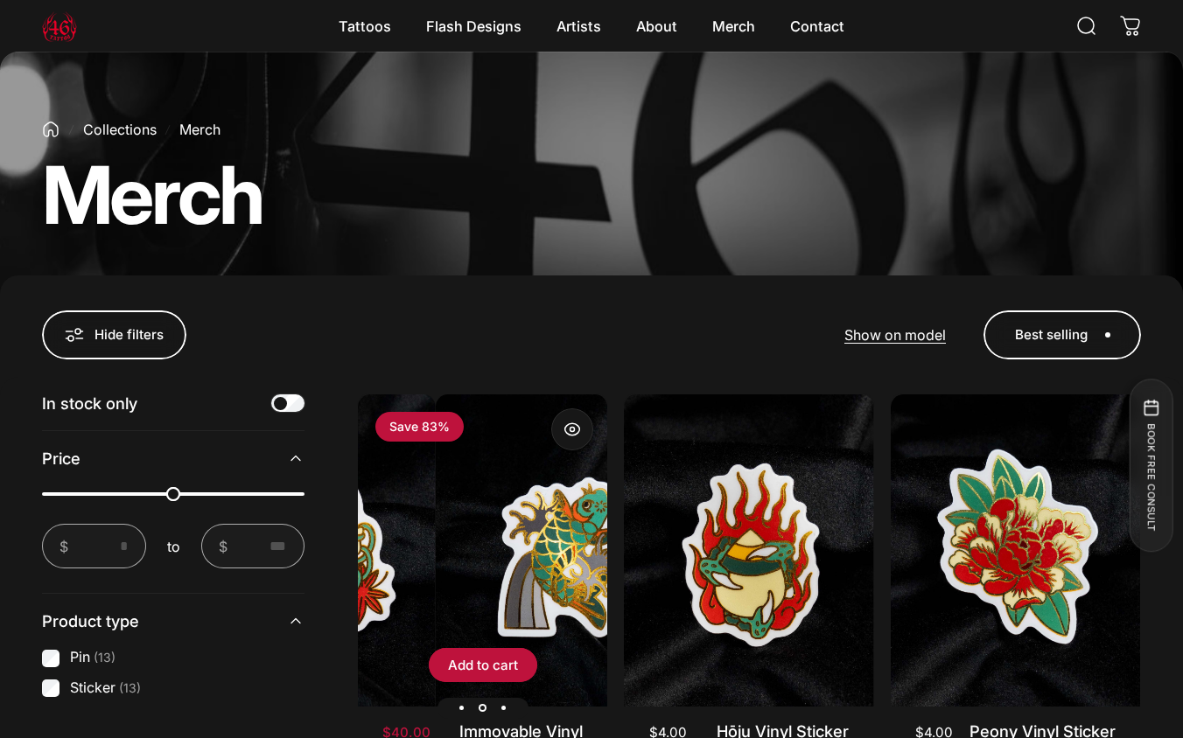
click at [486, 461] on img "Immovable Vinyl Sticker Set (Full Collection of 12)" at bounding box center [560, 551] width 249 height 312
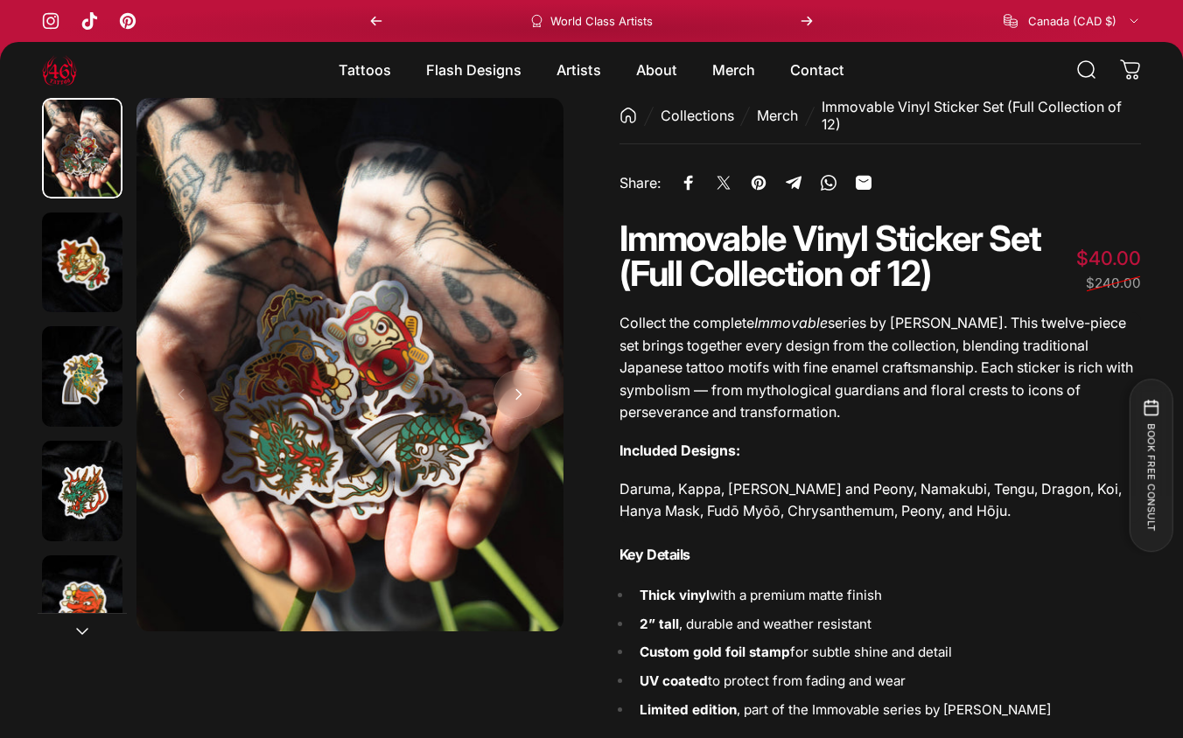
click at [92, 257] on img "Go to item 2" at bounding box center [82, 263] width 80 height 101
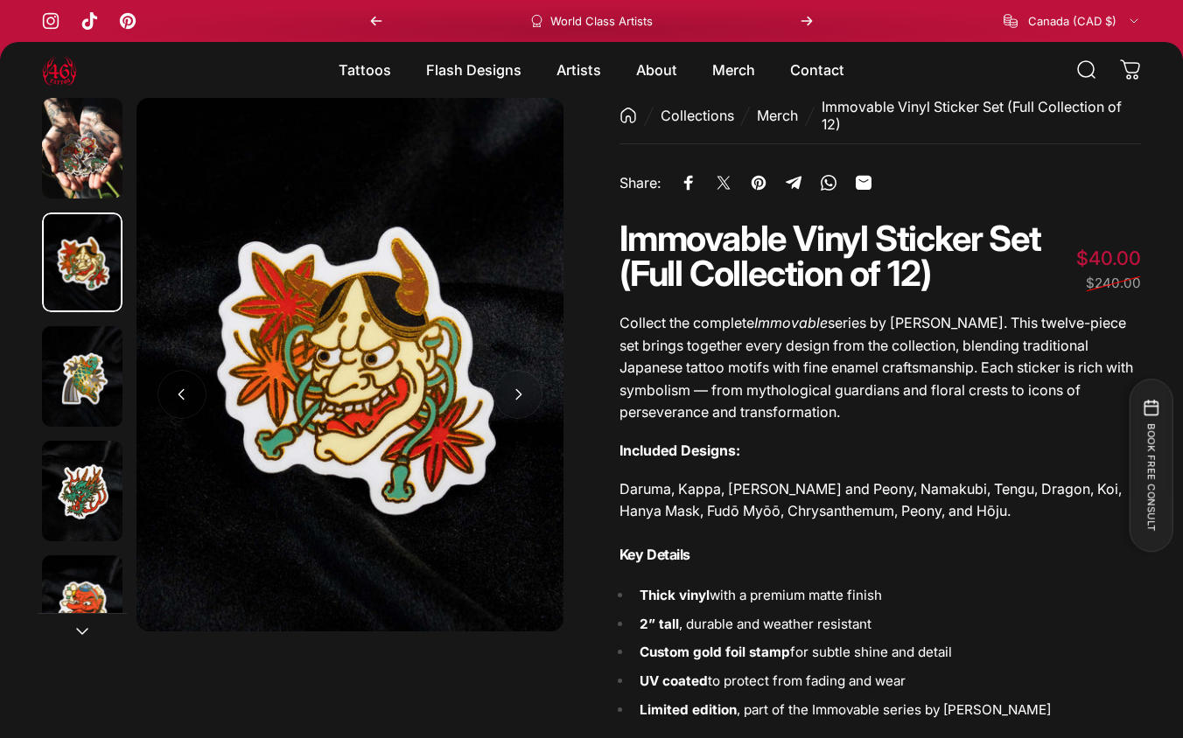
click at [67, 338] on img "Go to item 3" at bounding box center [82, 376] width 80 height 101
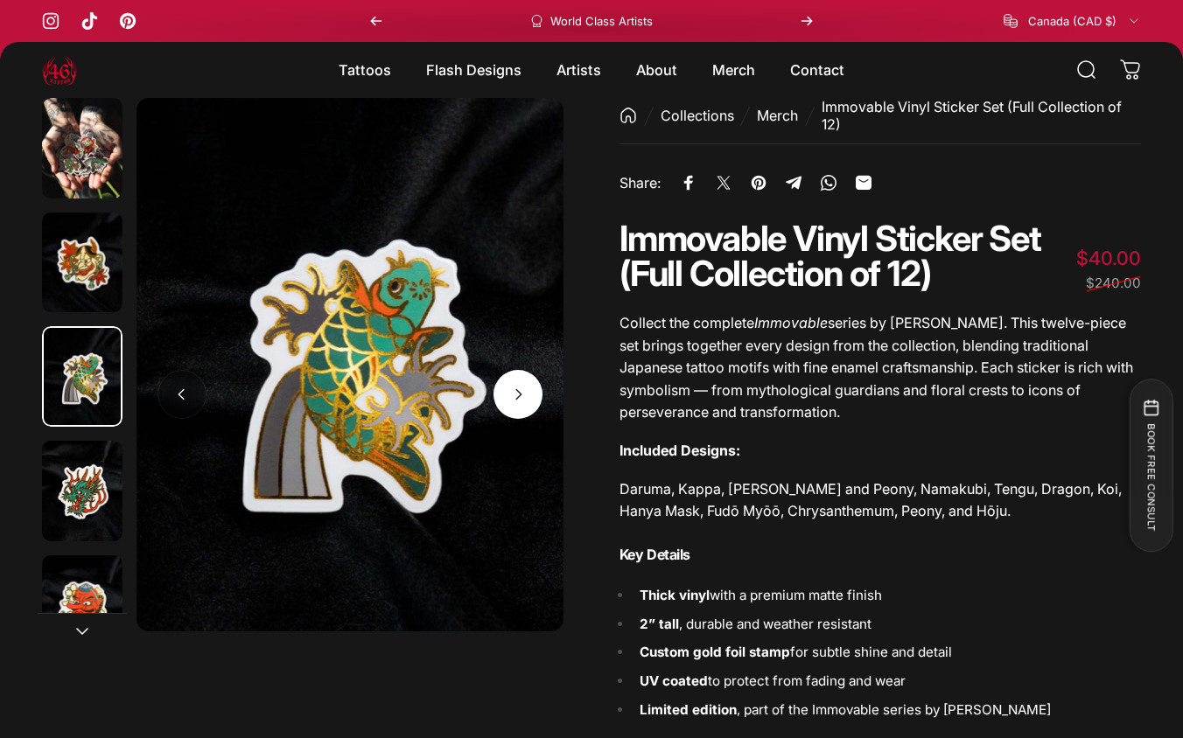
click at [518, 379] on button "Next" at bounding box center [517, 394] width 49 height 49
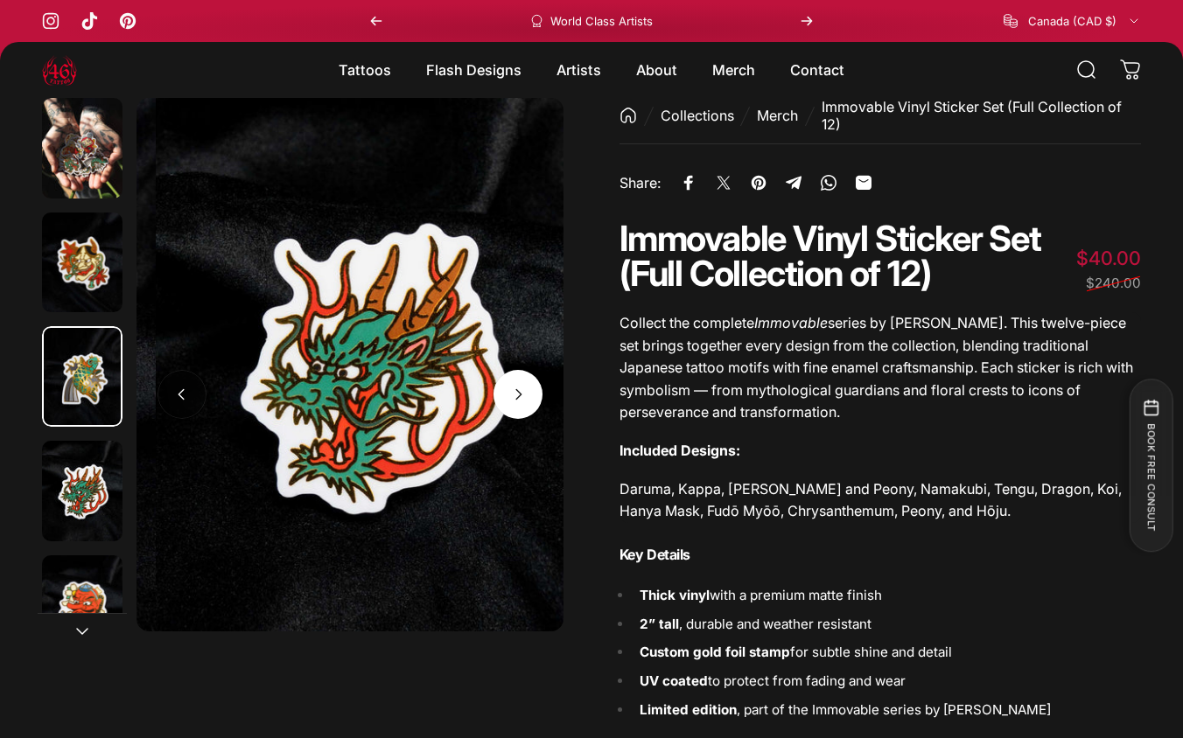
click at [518, 379] on span "Next" at bounding box center [517, 395] width 73 height 98
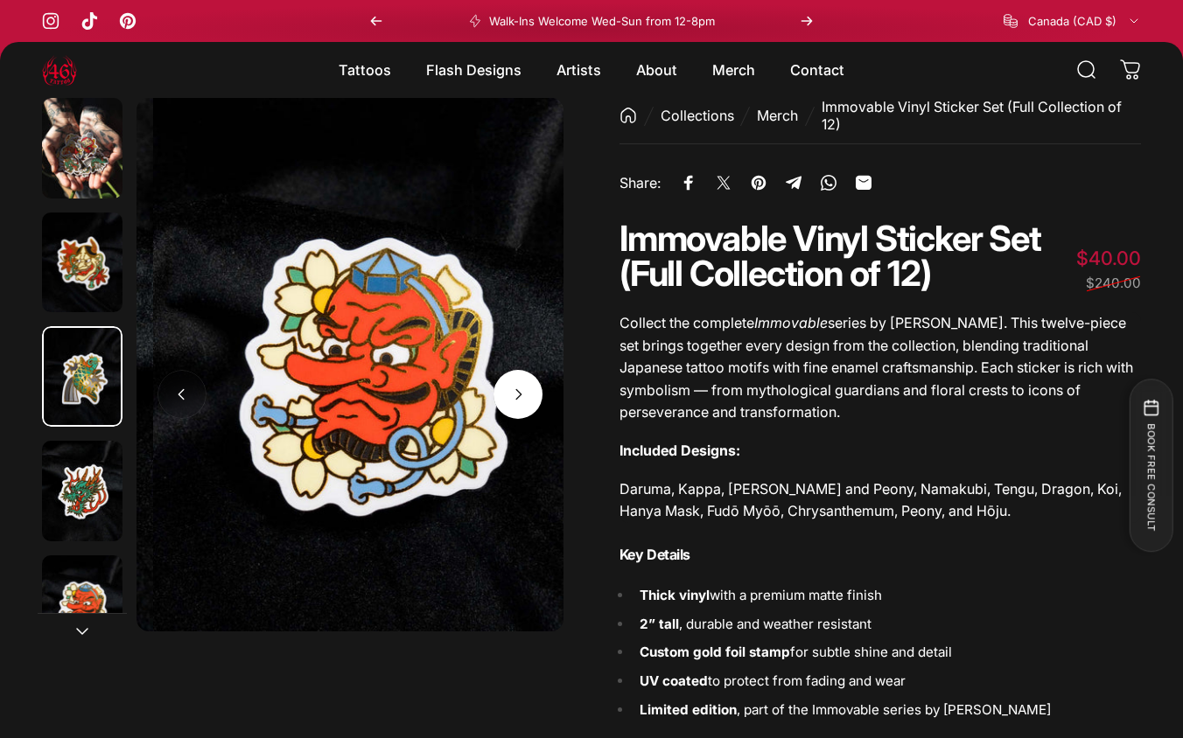
click at [518, 379] on span "Next" at bounding box center [517, 395] width 73 height 98
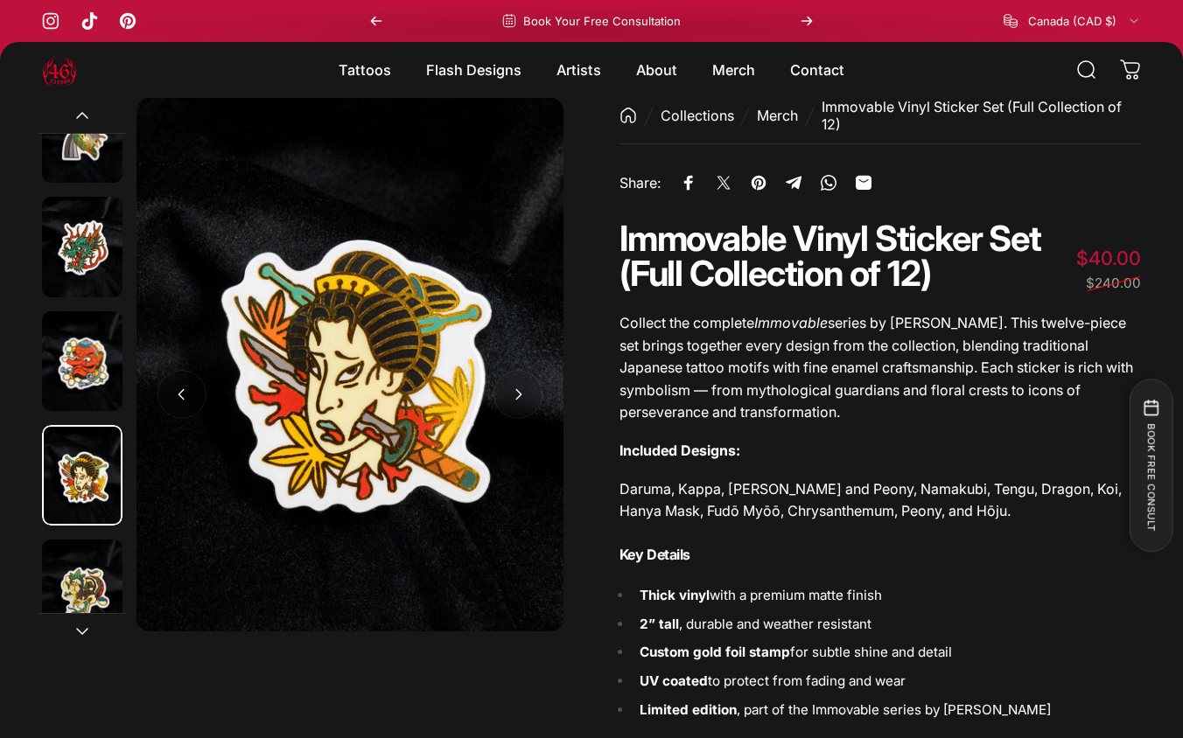
scroll to position [245, 0]
click at [730, 74] on link "Merch Merch" at bounding box center [734, 70] width 78 height 37
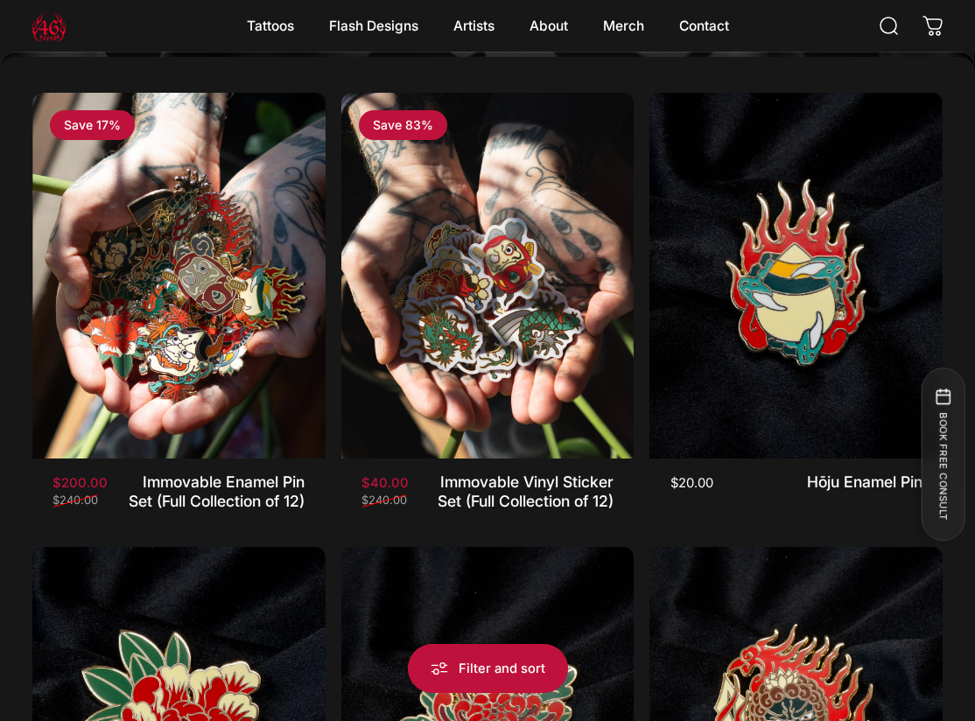
scroll to position [542, 0]
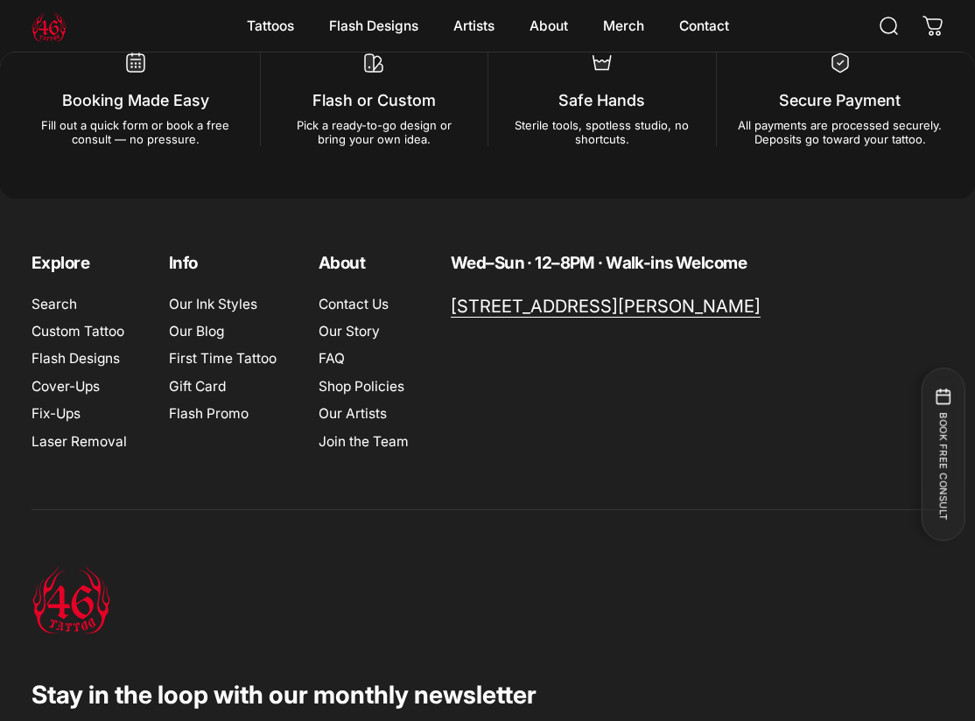
scroll to position [5397, 0]
